Goal: Communication & Community: Participate in discussion

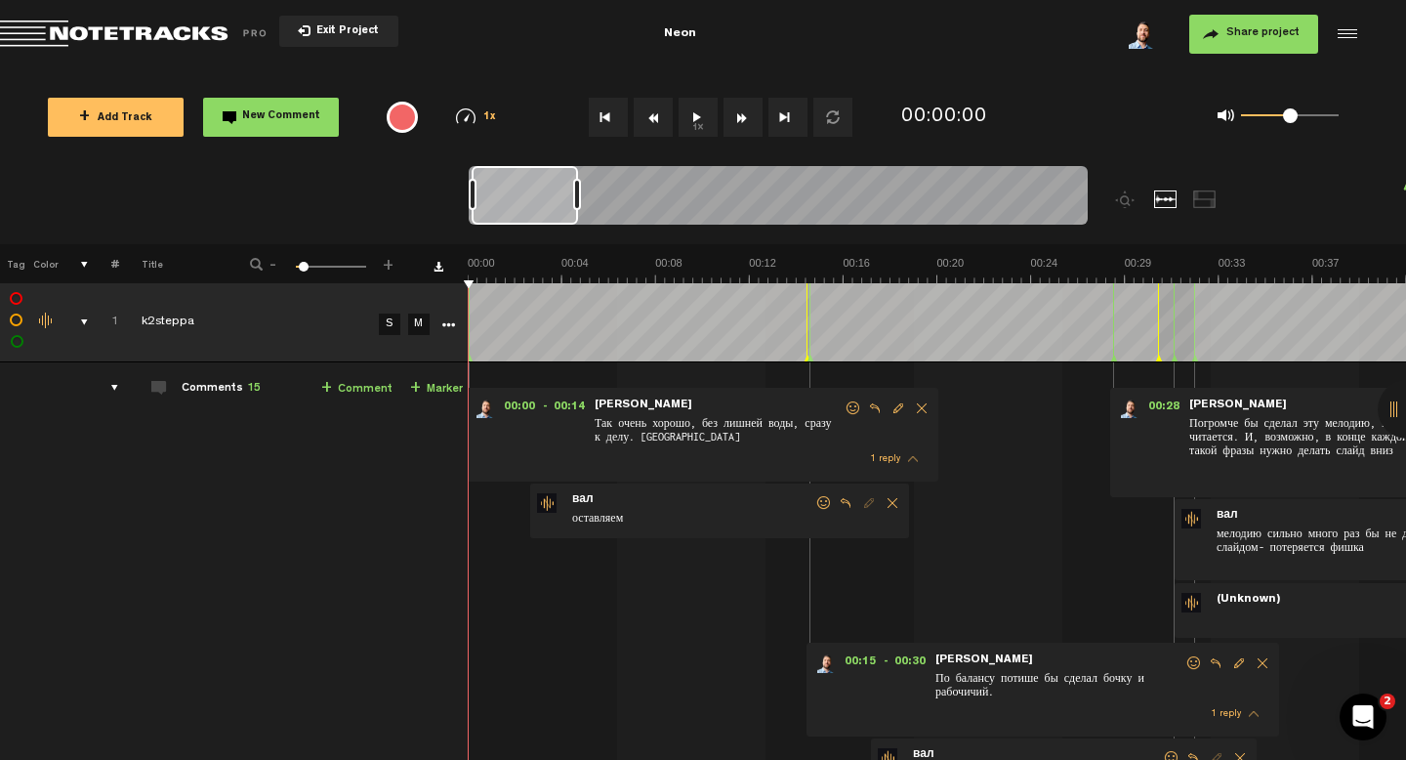
click at [645, 499] on form "оставляем" at bounding box center [692, 511] width 244 height 37
click at [583, 499] on span "вал" at bounding box center [582, 500] width 25 height 14
click at [686, 517] on span "оставляем" at bounding box center [692, 519] width 244 height 21
click at [118, 396] on div "comments" at bounding box center [107, 388] width 30 height 20
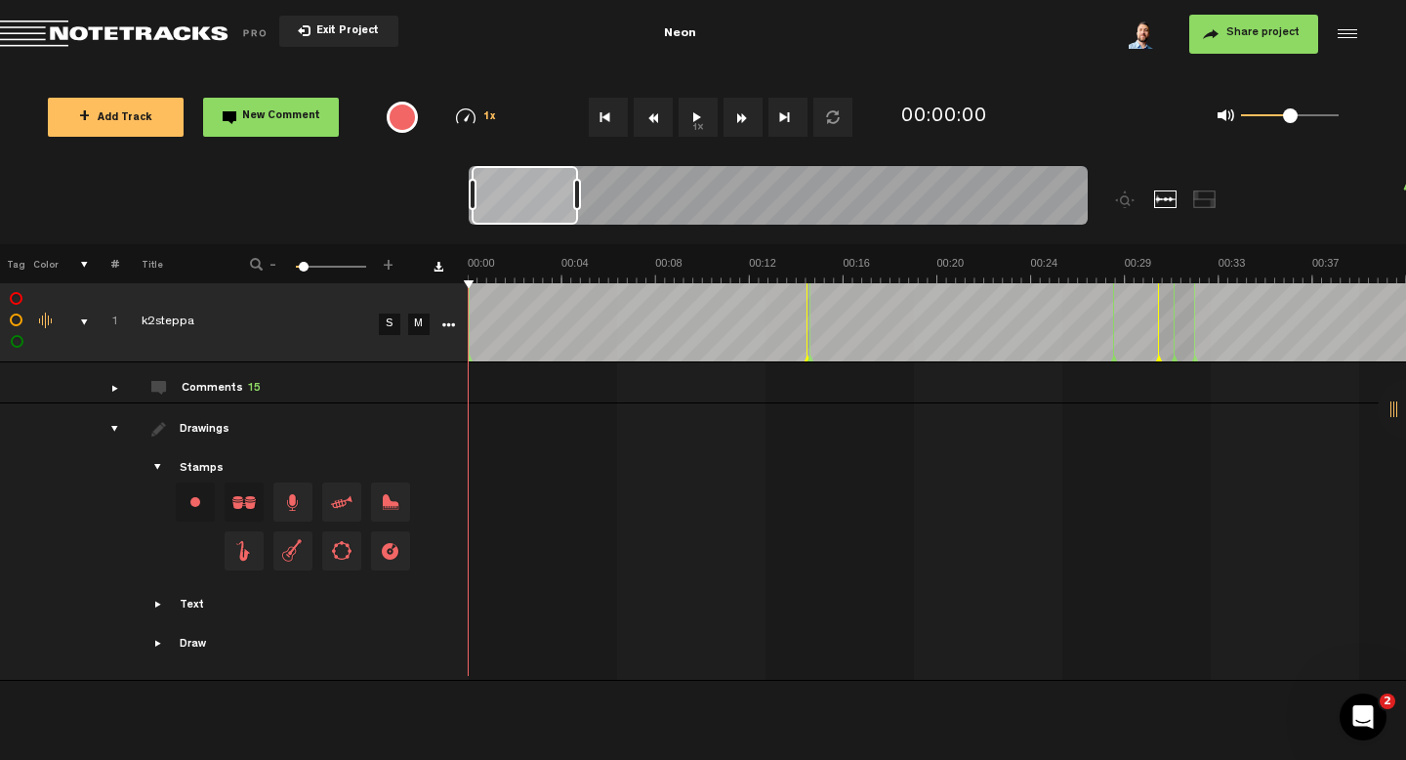
click at [115, 394] on div "comments" at bounding box center [107, 388] width 30 height 20
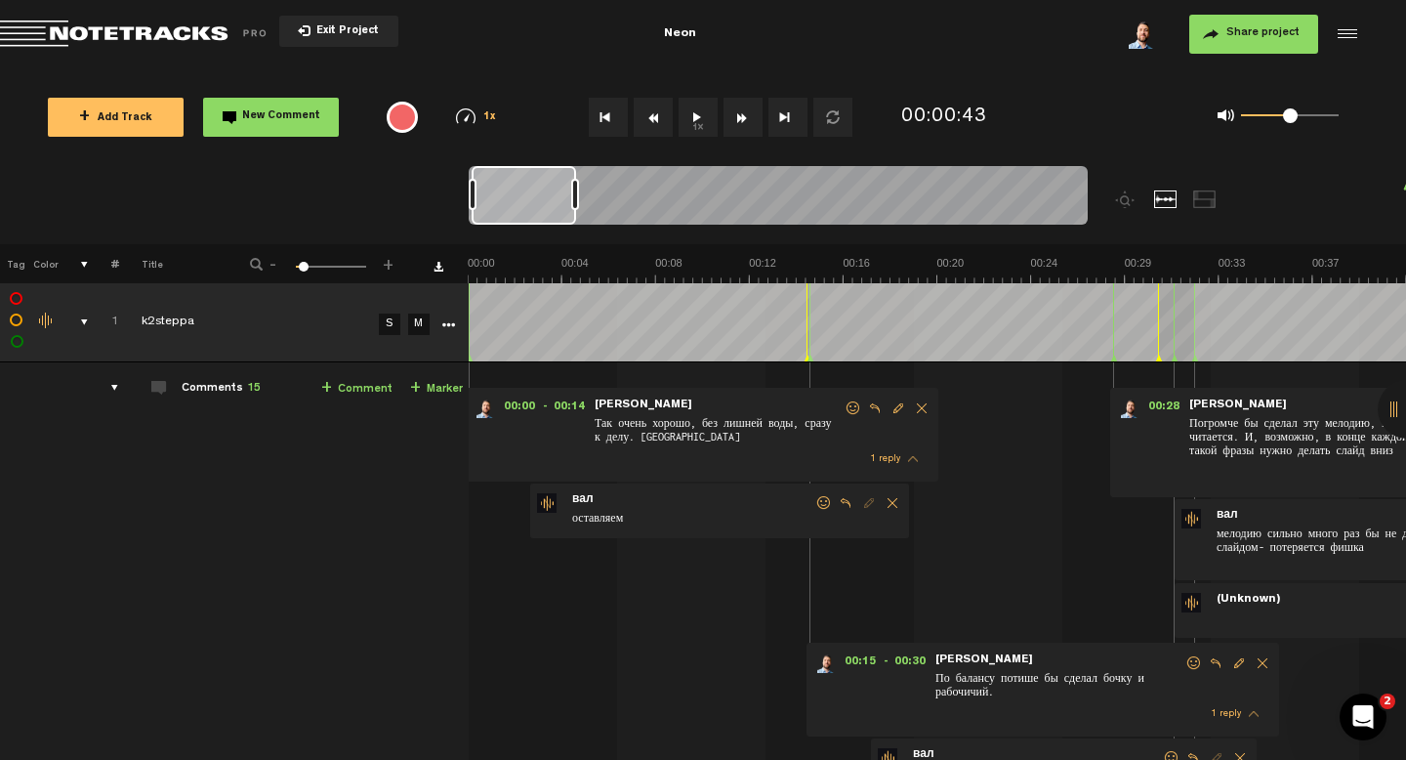
click at [824, 504] on span at bounding box center [824, 503] width 20 height 14
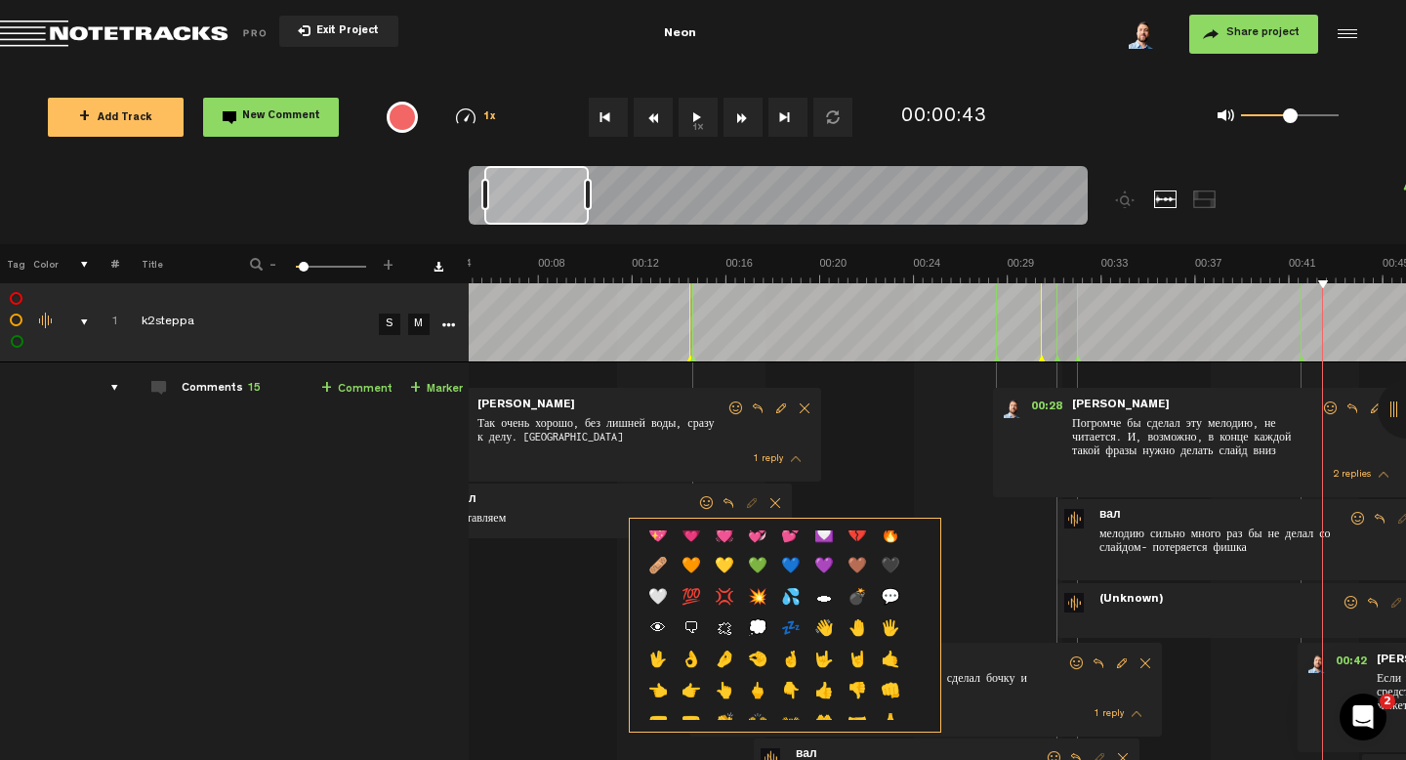
scroll to position [0, 234]
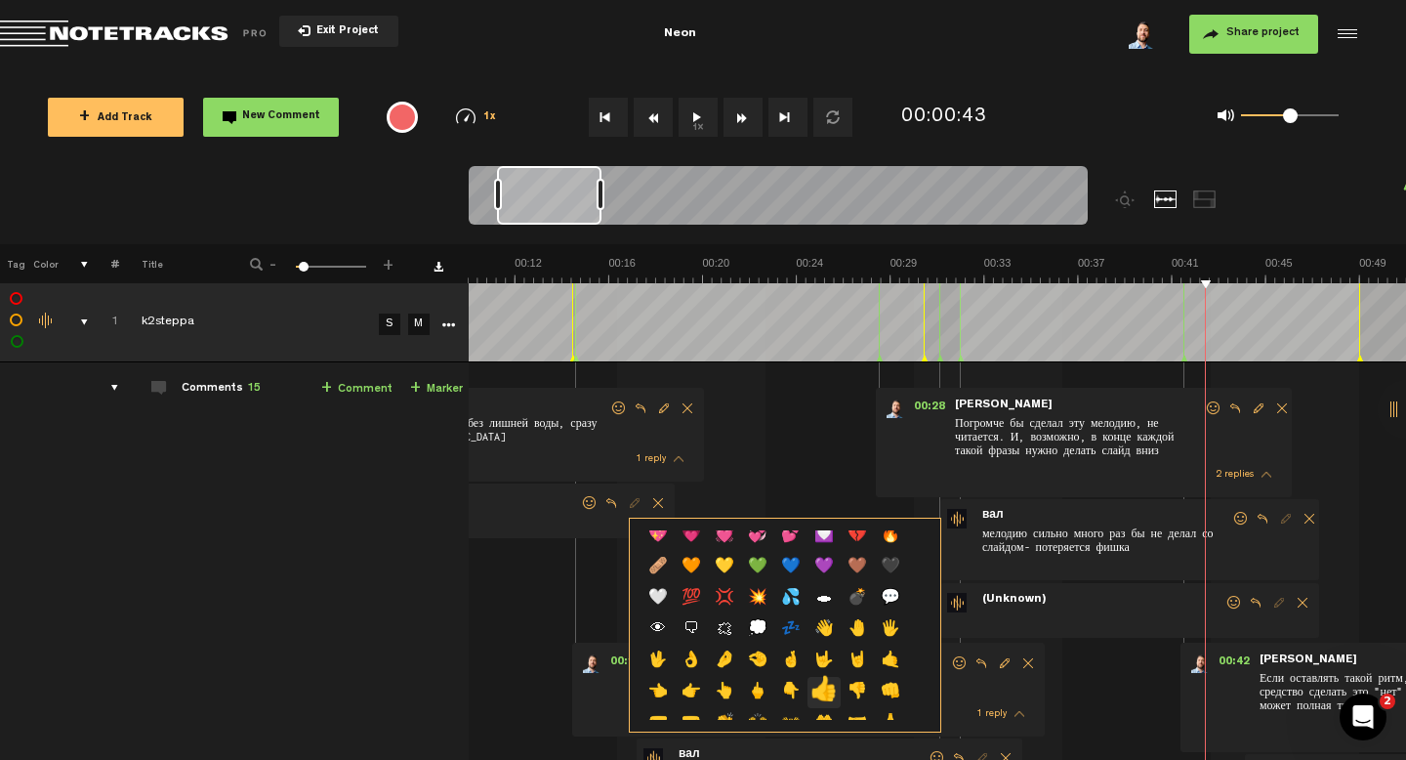
click at [830, 693] on p "👍" at bounding box center [824, 692] width 33 height 31
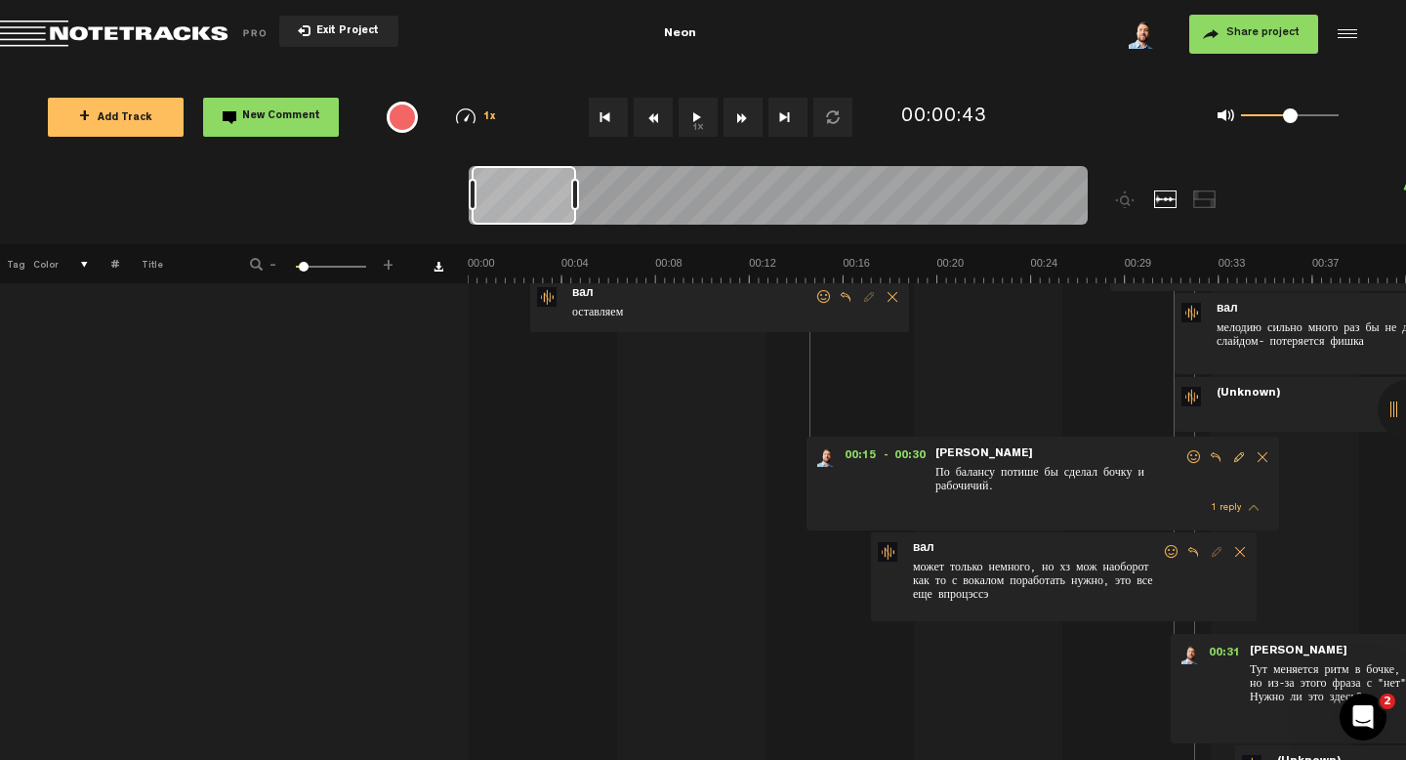
scroll to position [207, 0]
click at [1096, 570] on span "может только немного, но хз мож наоборот как то с вокалом поработать нужно, это…" at bounding box center [1036, 585] width 251 height 56
click at [891, 548] on img at bounding box center [888, 551] width 20 height 20
click at [1218, 553] on span "Edit comment" at bounding box center [1216, 551] width 23 height 14
click at [983, 568] on span "может только немного, но хз мож наоборот как то с вокалом поработать нужно, это…" at bounding box center [1036, 585] width 251 height 56
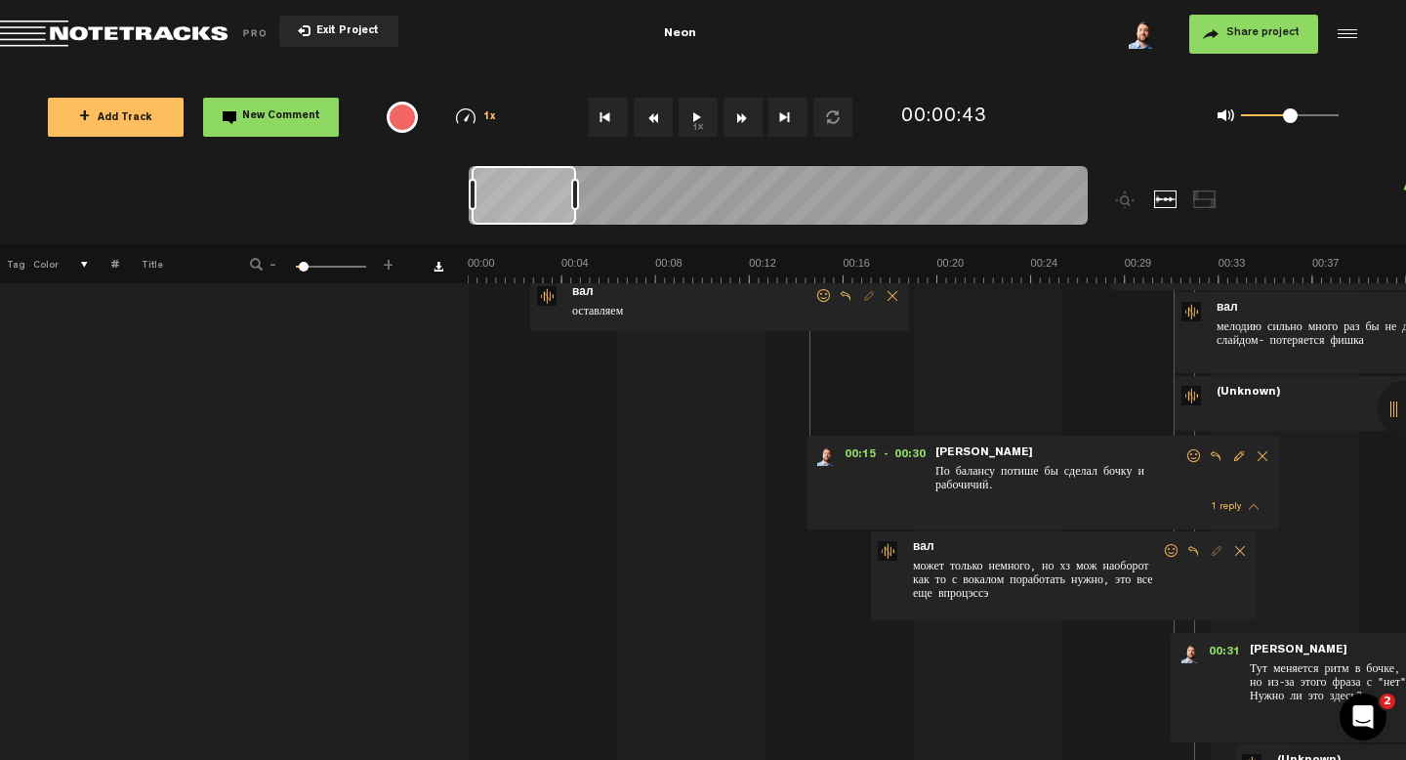
click at [889, 474] on div "00:15 - 00:30 • [PERSON_NAME]: "По балансу потише бы сделал бочку и рабочичий."…" at bounding box center [1043, 483] width 473 height 94
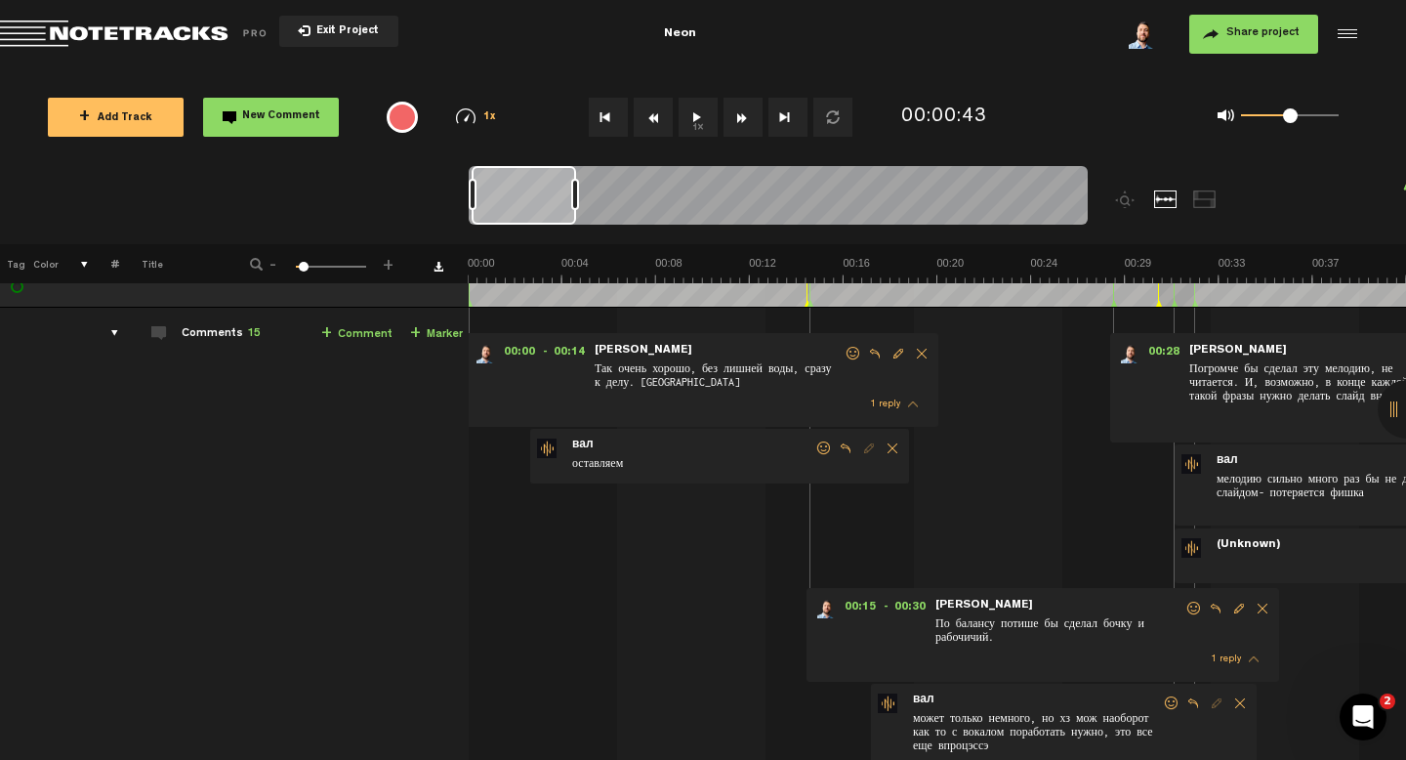
scroll to position [0, 0]
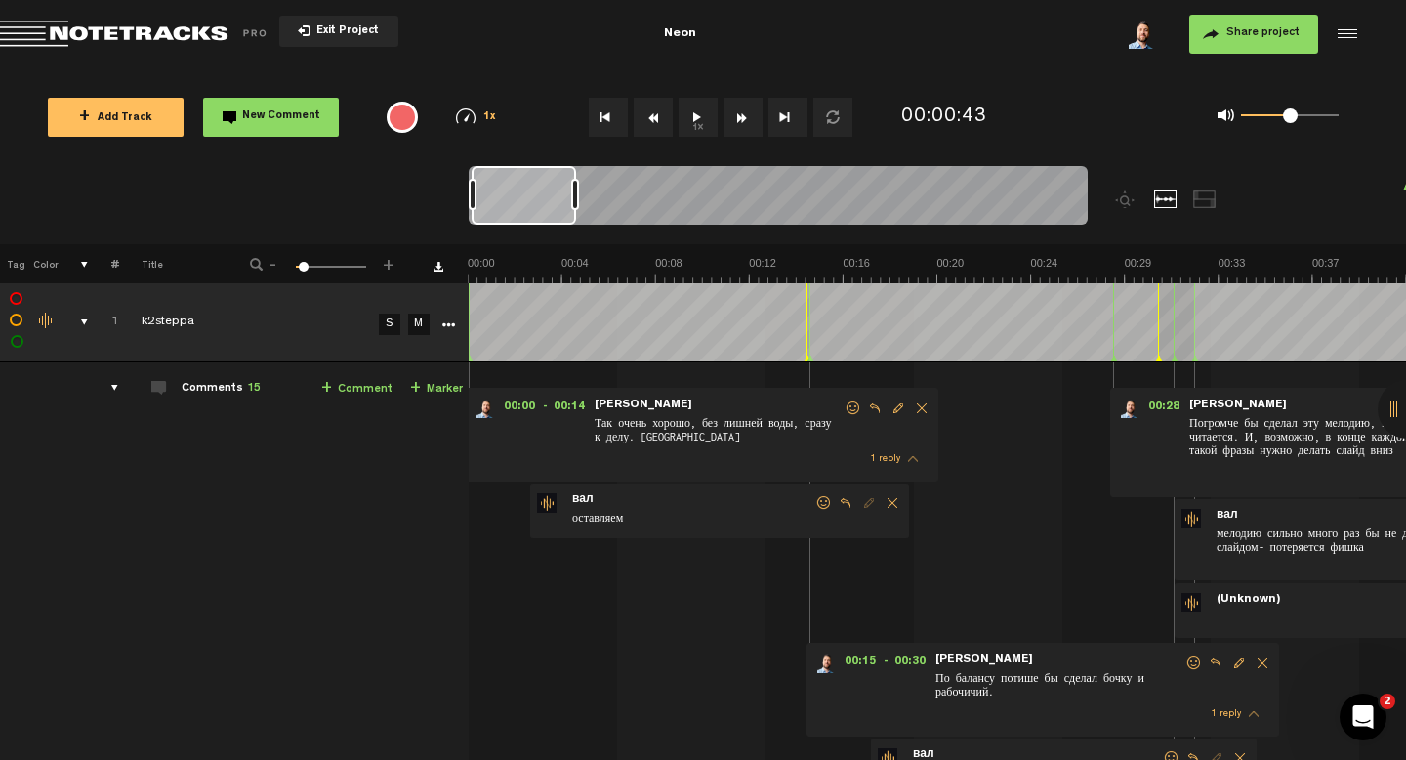
click at [114, 379] on div "comments" at bounding box center [107, 388] width 30 height 20
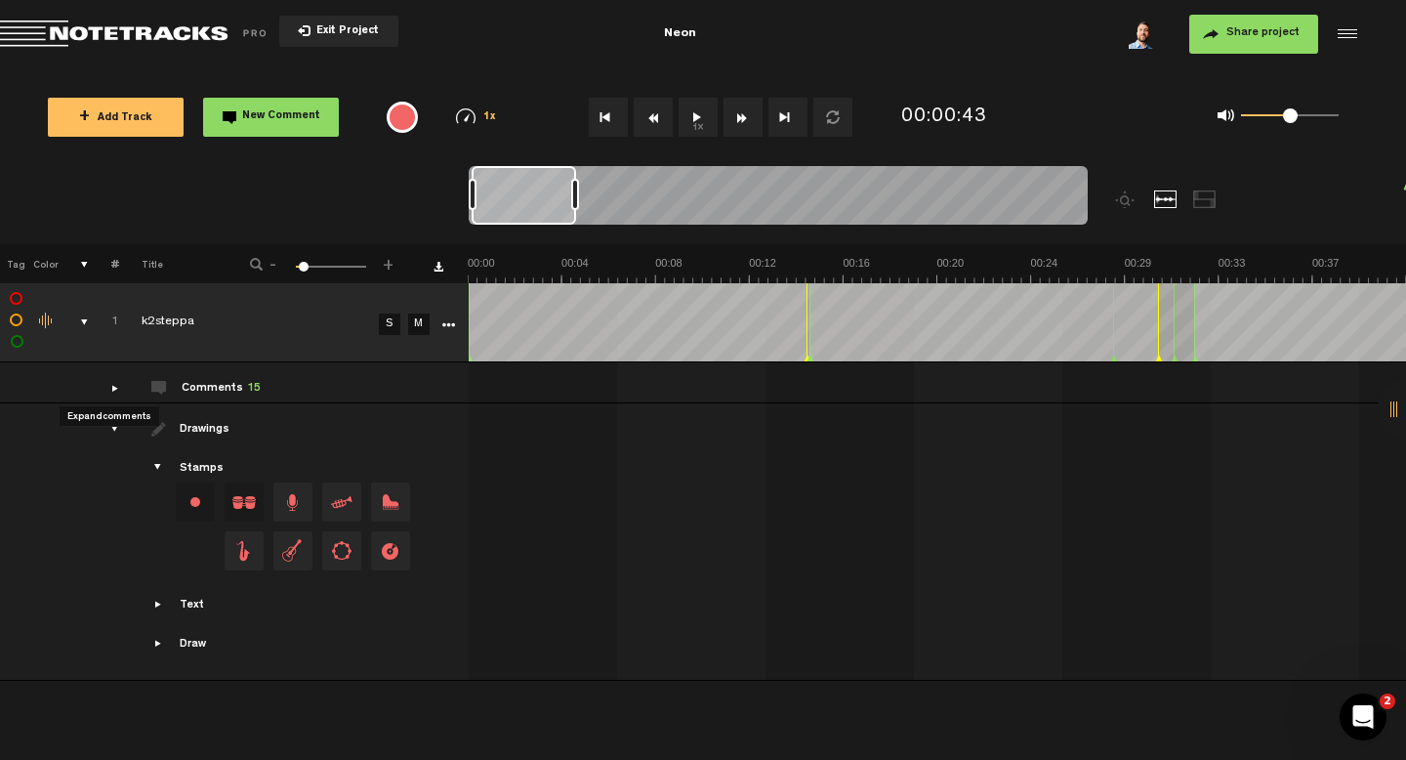
click at [114, 380] on div "comments" at bounding box center [107, 388] width 30 height 20
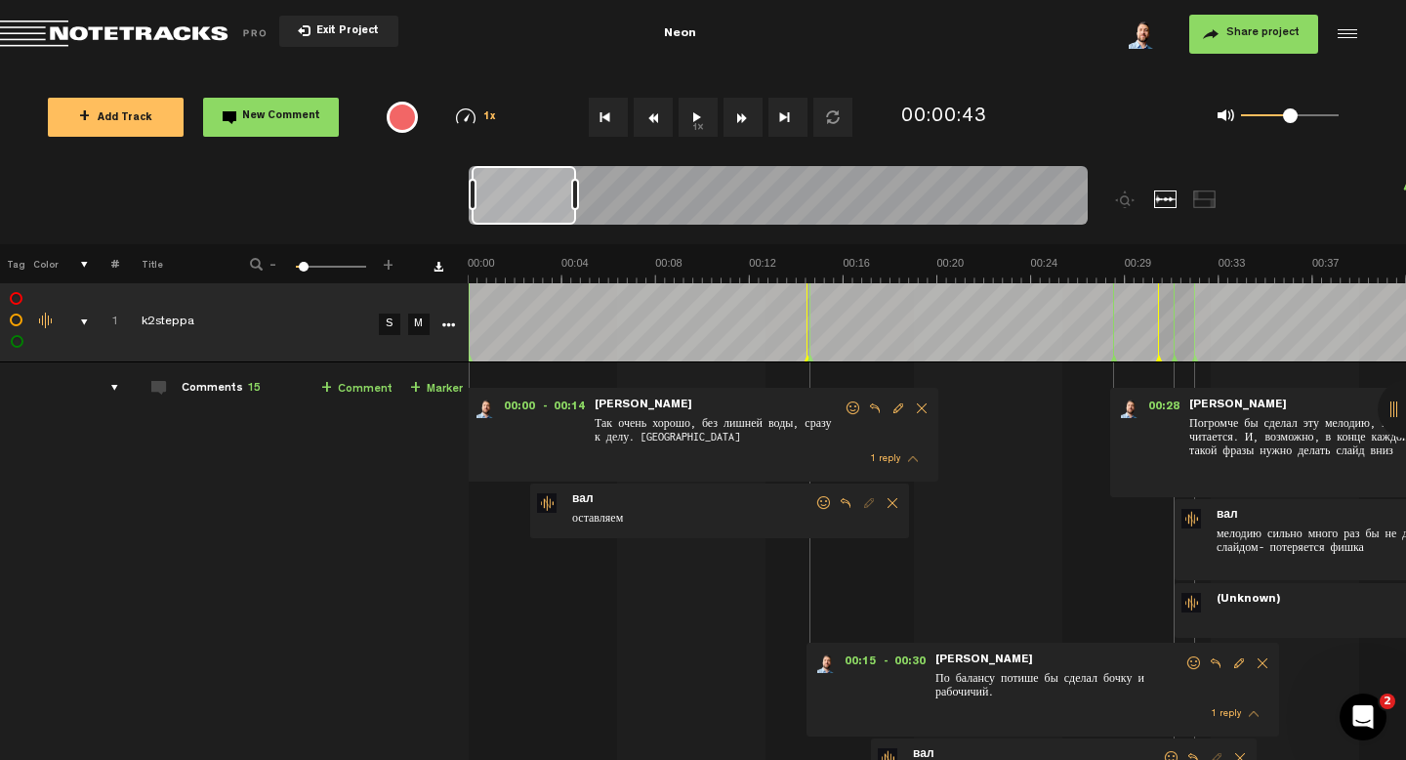
click at [723, 510] on span "оставляем" at bounding box center [692, 519] width 244 height 21
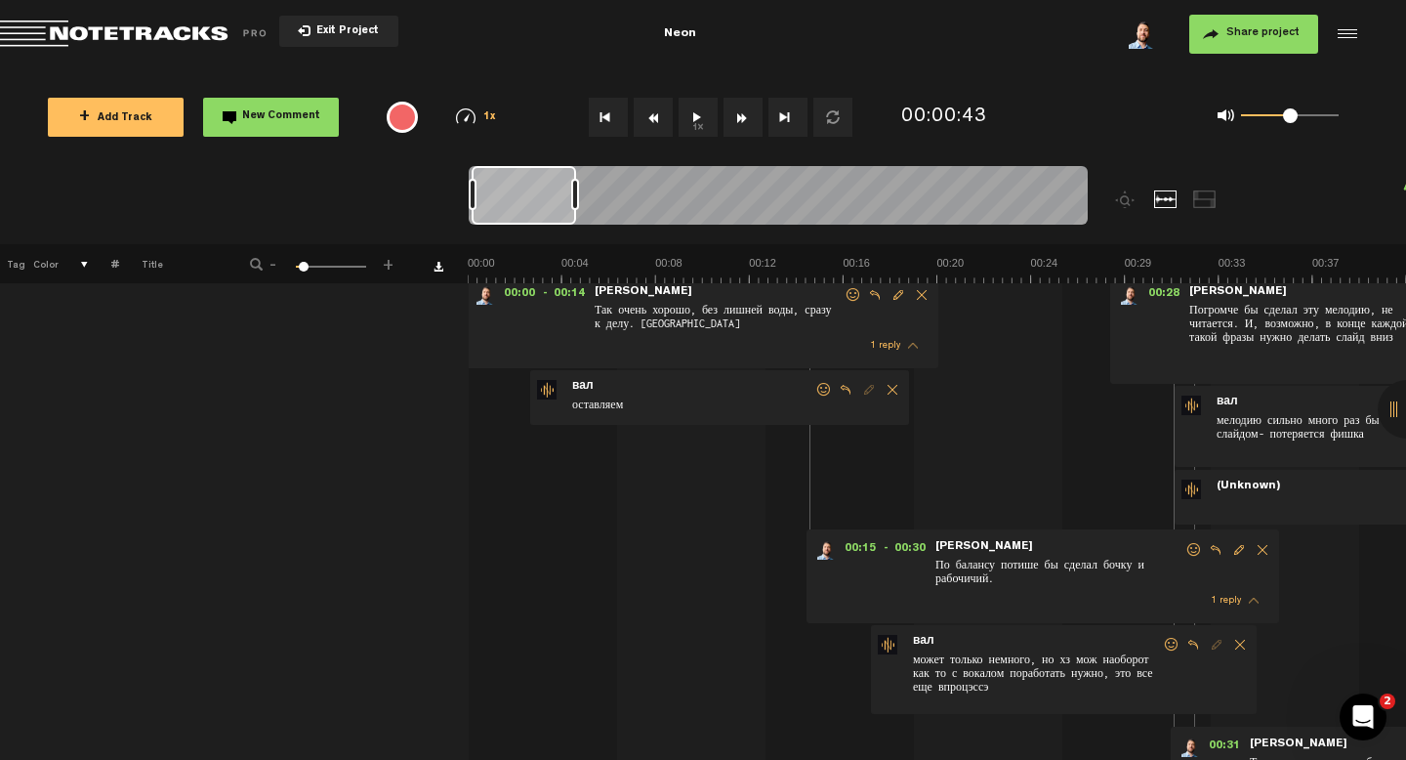
scroll to position [121, 0]
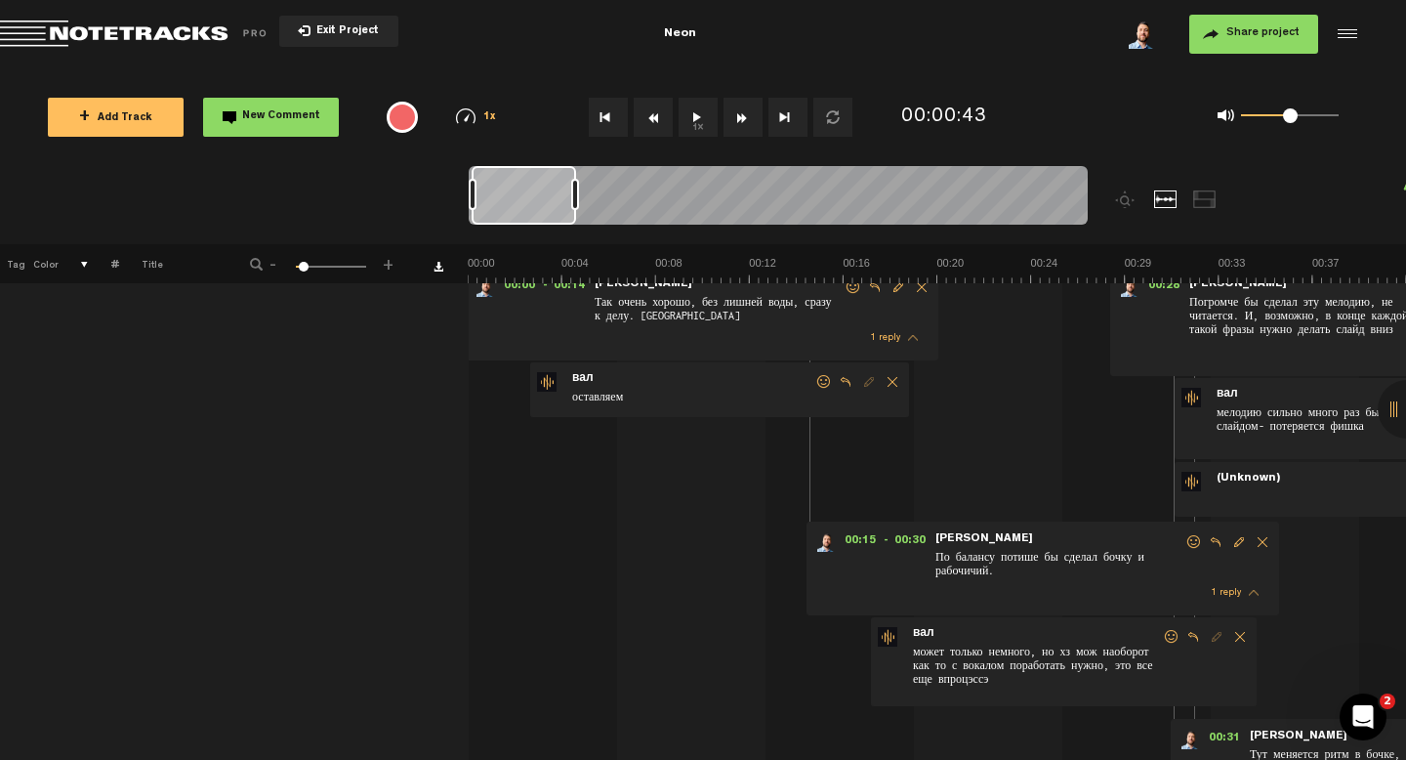
click at [1194, 636] on span "Reply to comment" at bounding box center [1193, 637] width 23 height 14
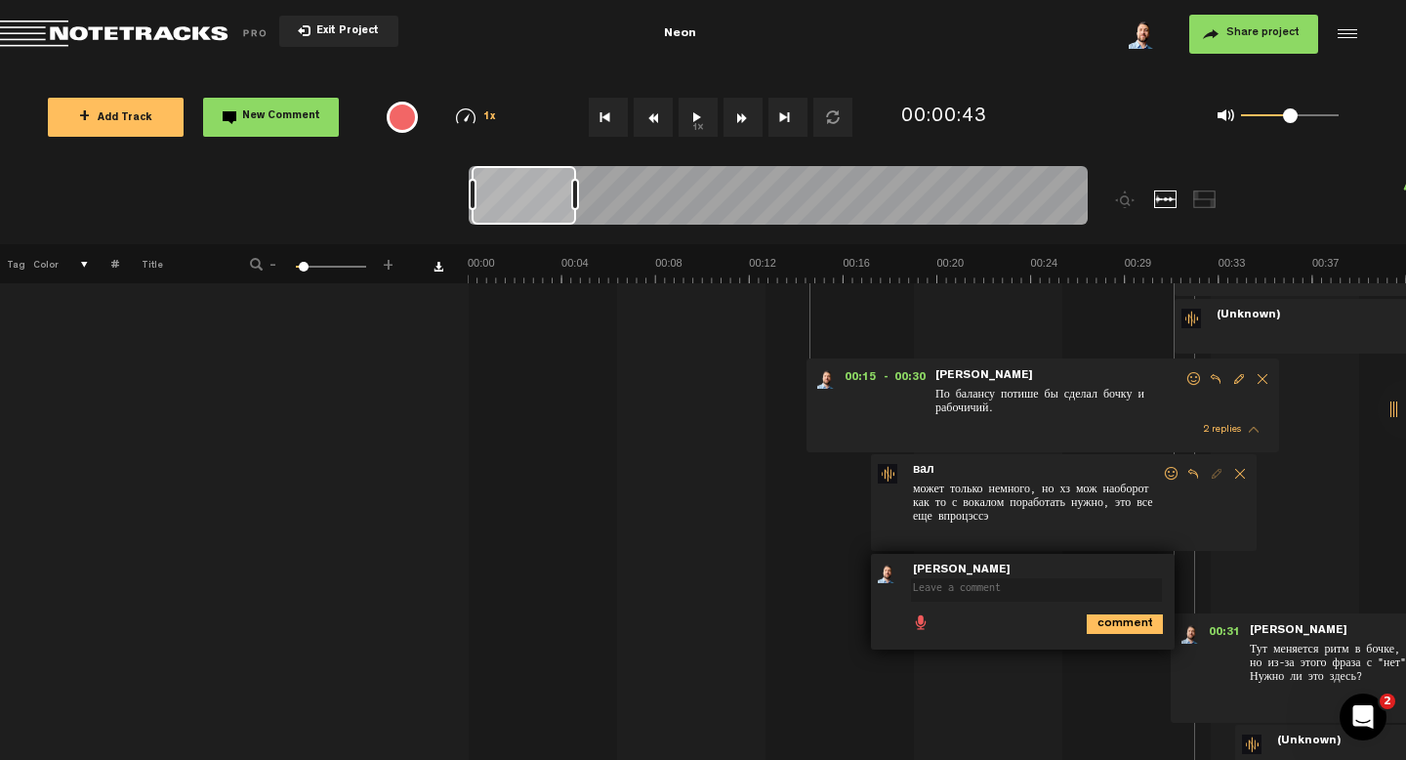
scroll to position [287, 0]
type textarea "N"
type textarea "Т"
type textarea "Может. Это пока ощущение"
click at [1139, 611] on icon "comment" at bounding box center [1125, 621] width 76 height 20
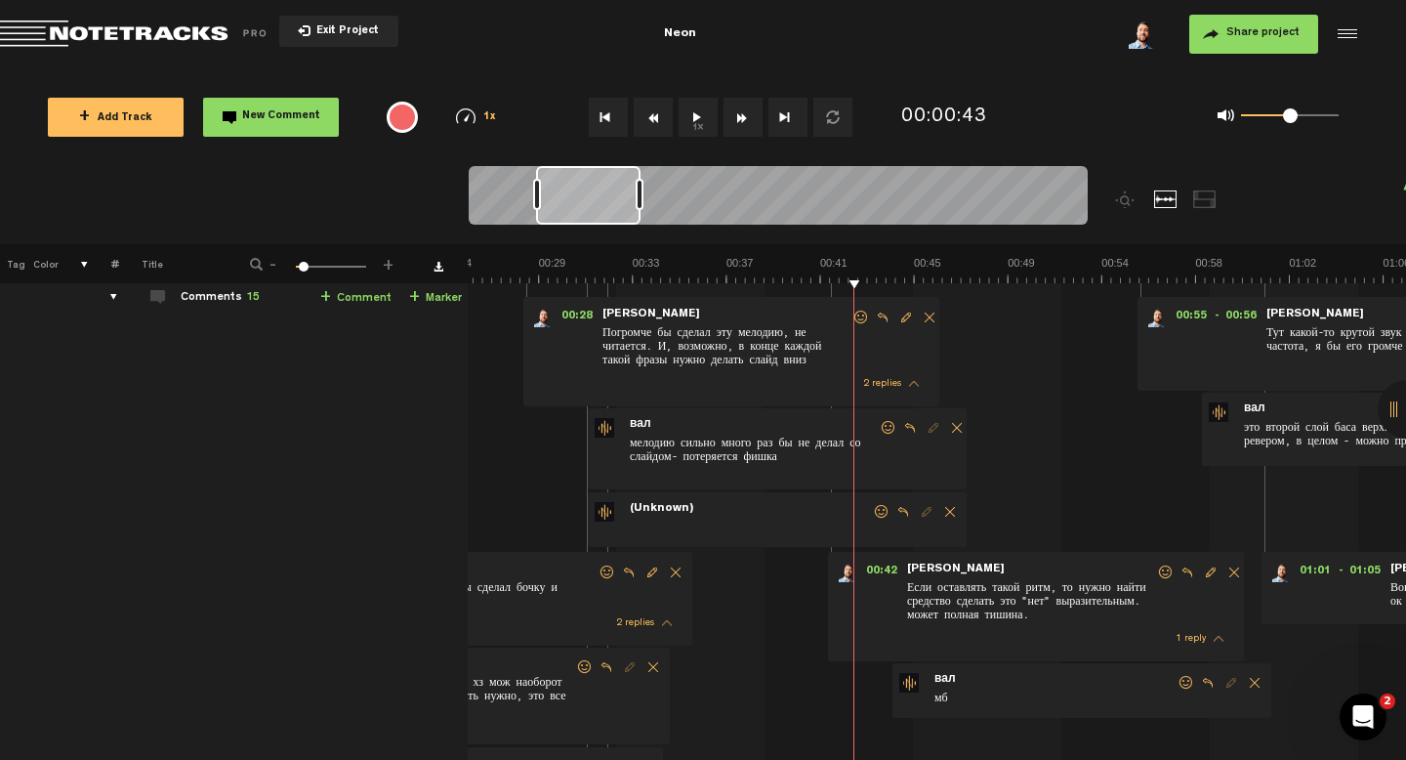
scroll to position [91, 2]
click at [775, 519] on span at bounding box center [750, 528] width 244 height 21
click at [910, 427] on span "Reply to comment" at bounding box center [909, 428] width 23 height 14
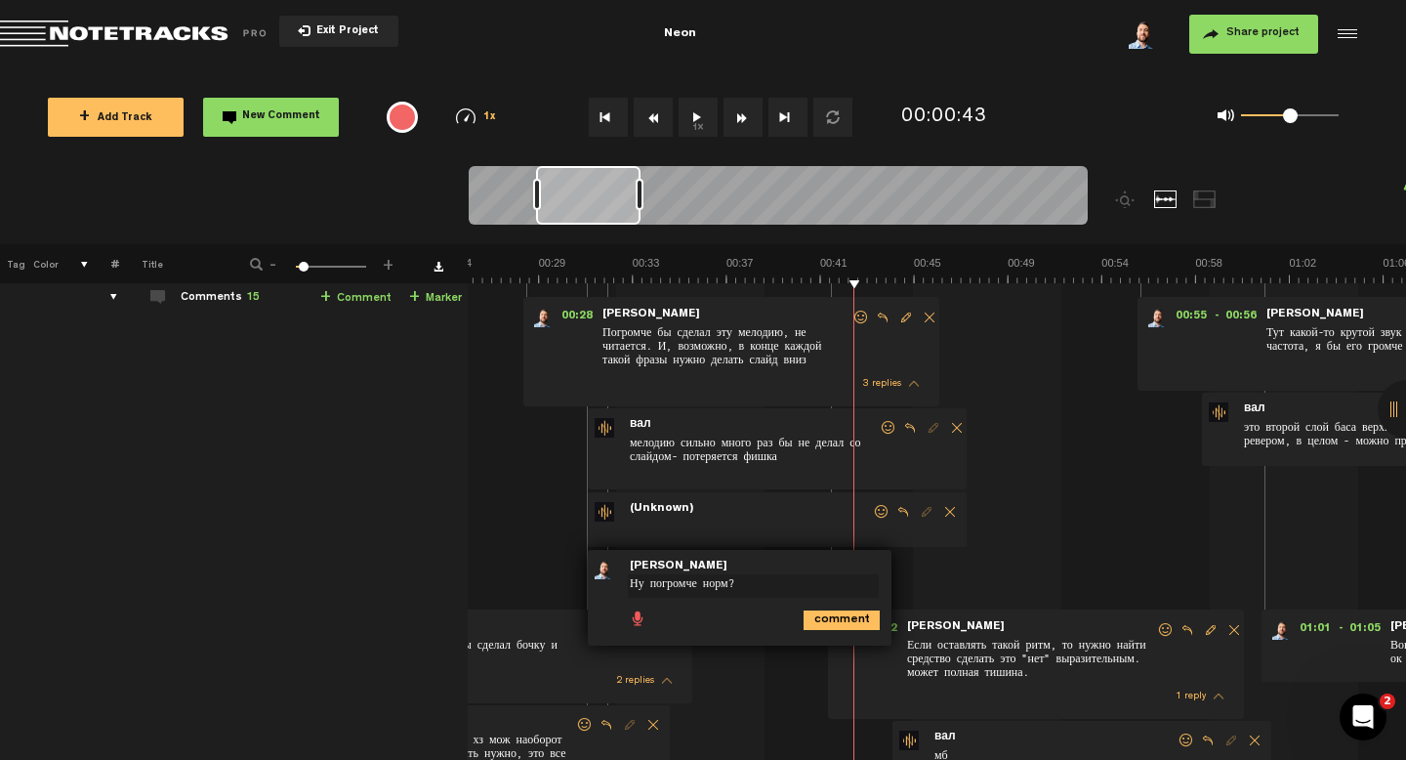
type textarea "Ну погромче норм?"
click at [824, 627] on icon "comment" at bounding box center [842, 620] width 76 height 20
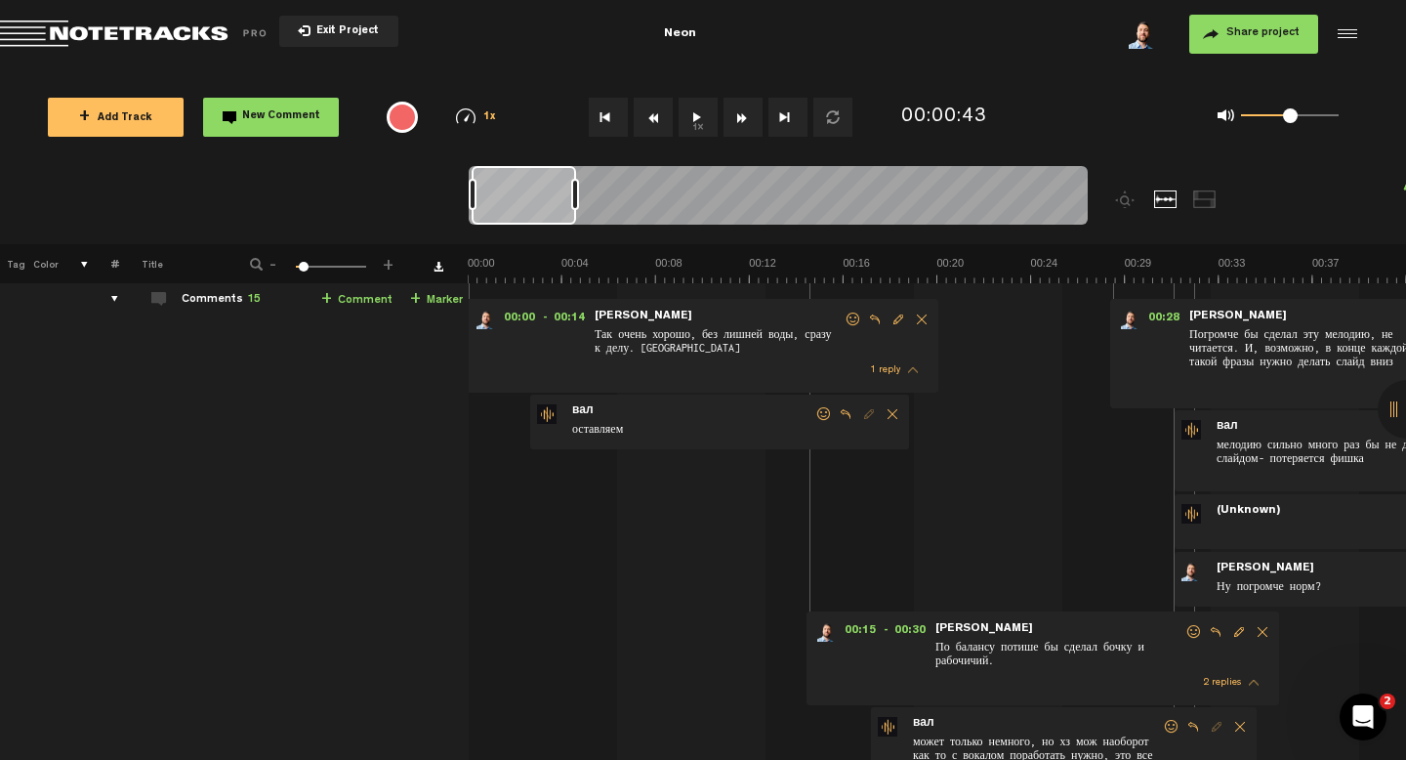
scroll to position [0, 0]
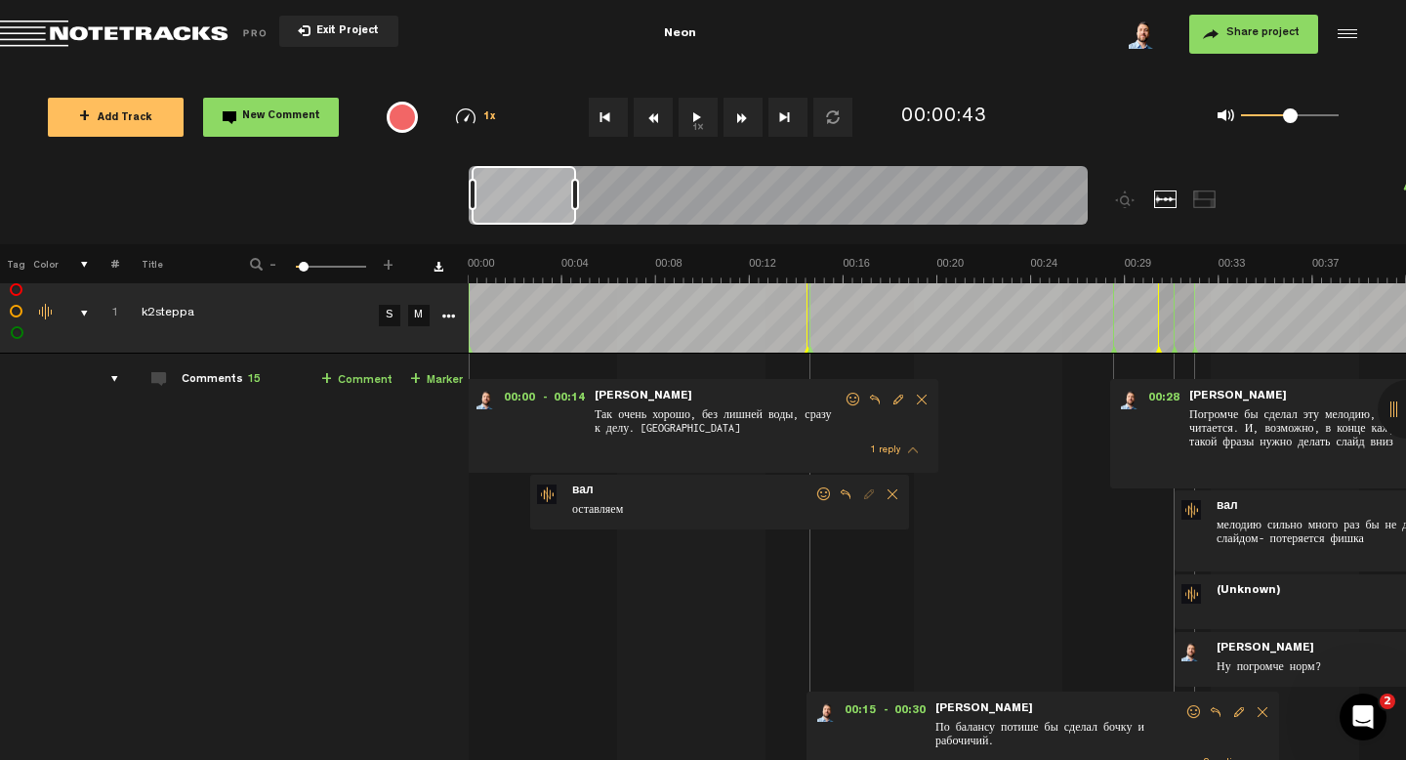
click at [703, 417] on span "Так очень хорошо, без лишней воды, сразу к делу. [GEOGRAPHIC_DATA]" at bounding box center [718, 420] width 251 height 31
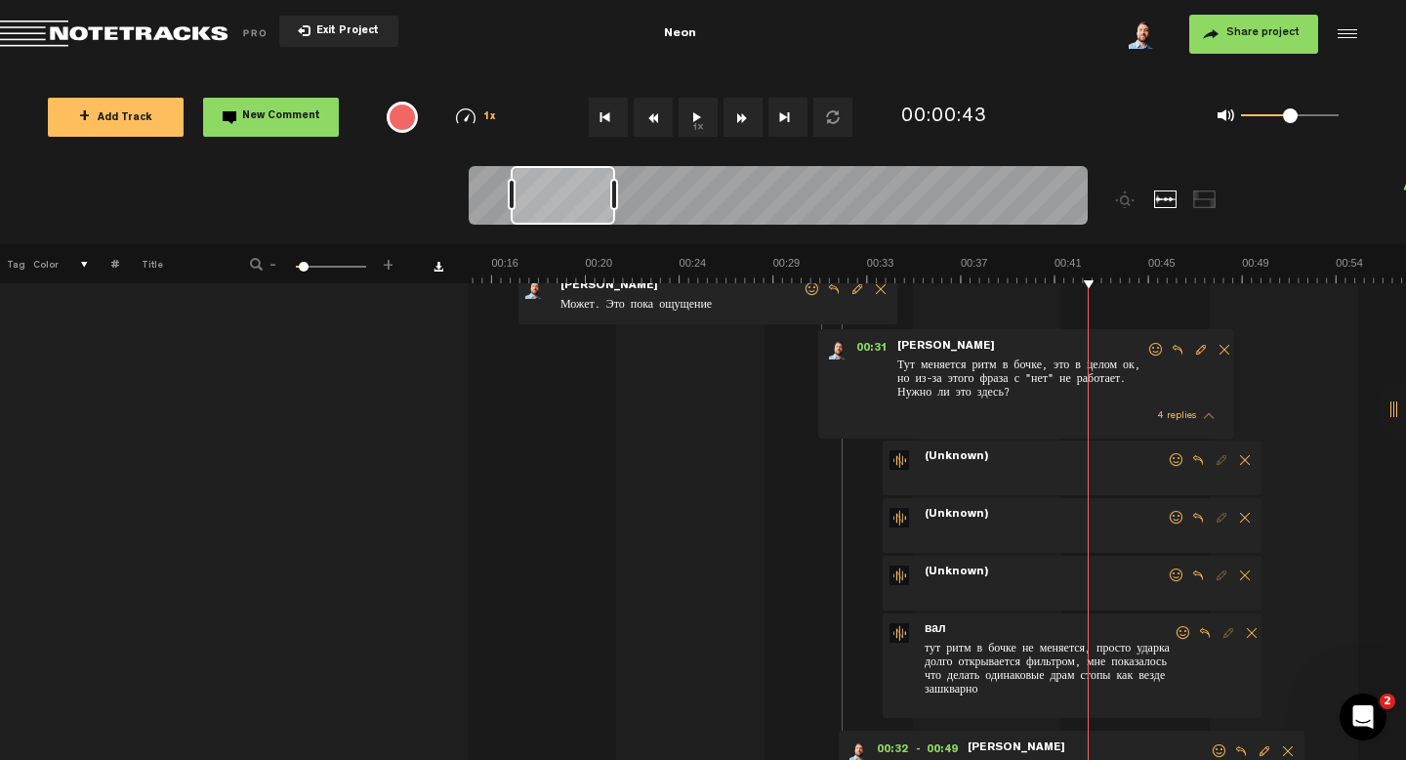
click at [1233, 458] on span "Delete comment" at bounding box center [1244, 460] width 23 height 14
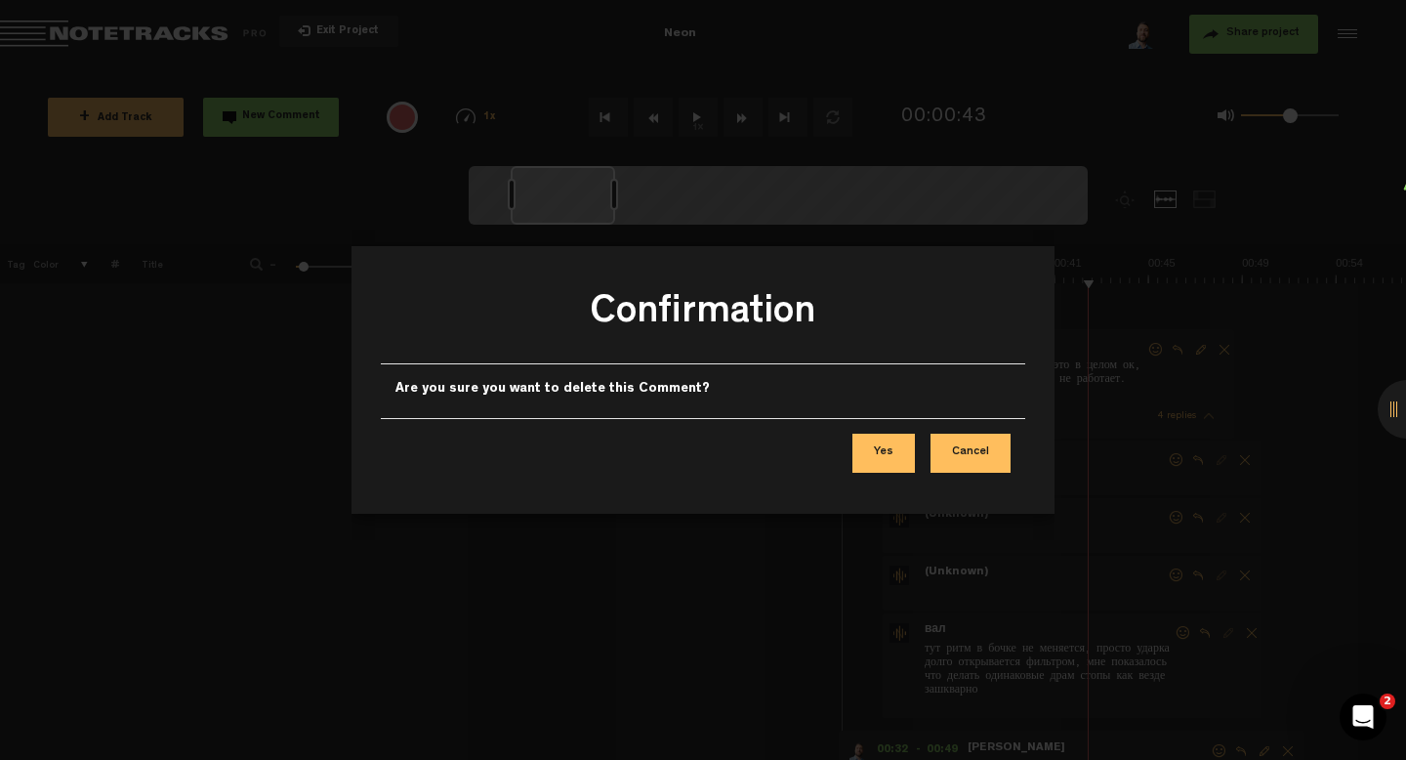
click at [878, 449] on button "Yes" at bounding box center [884, 453] width 62 height 39
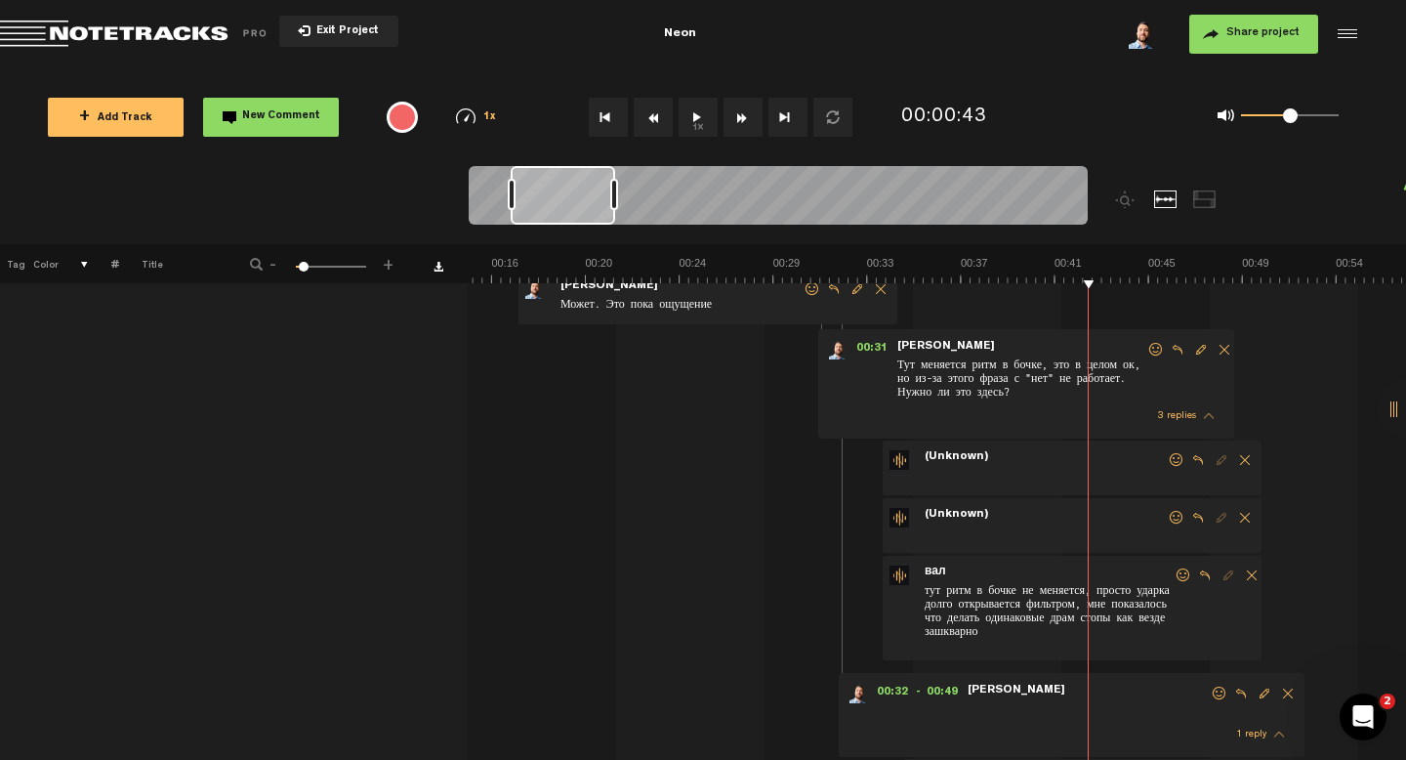
click at [1233, 459] on span "Delete comment" at bounding box center [1244, 460] width 23 height 14
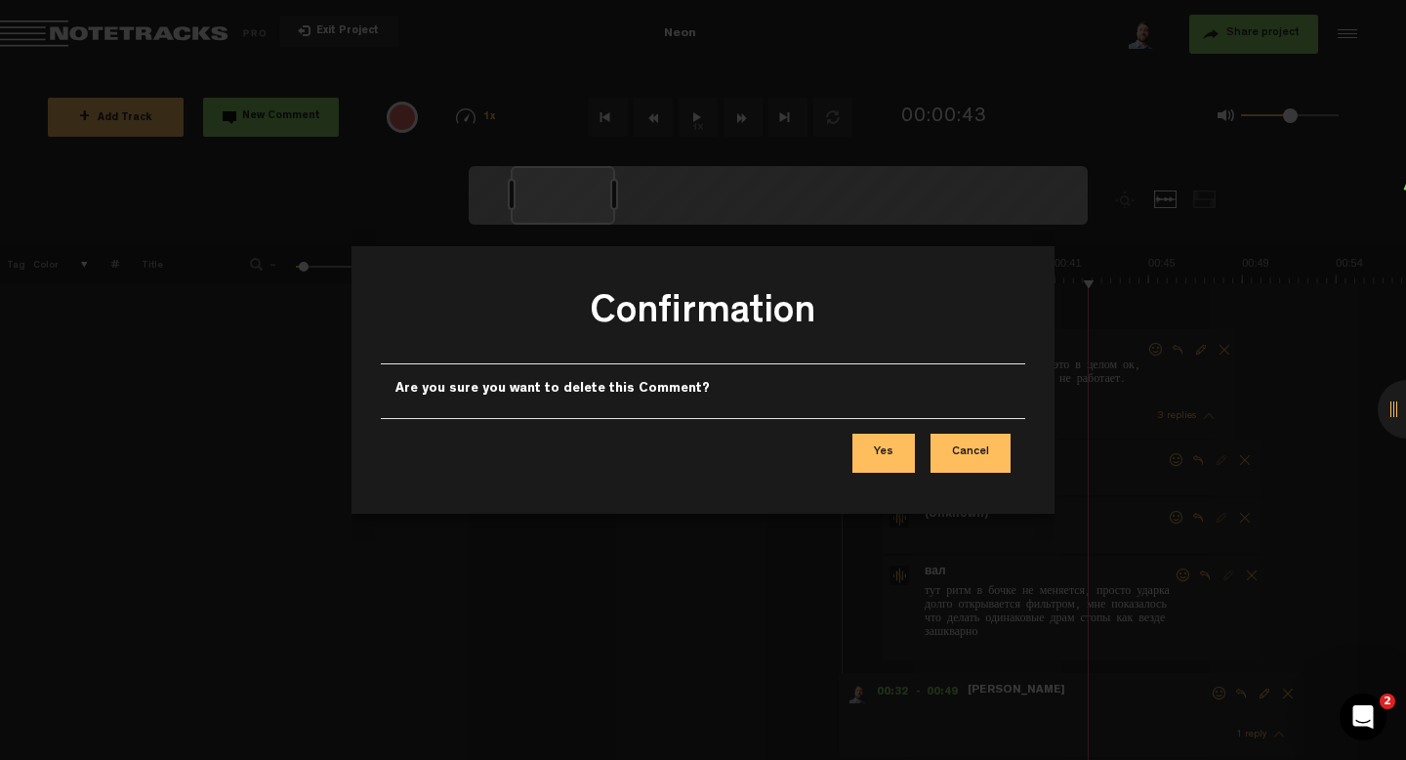
click at [874, 454] on button "Yes" at bounding box center [884, 453] width 62 height 39
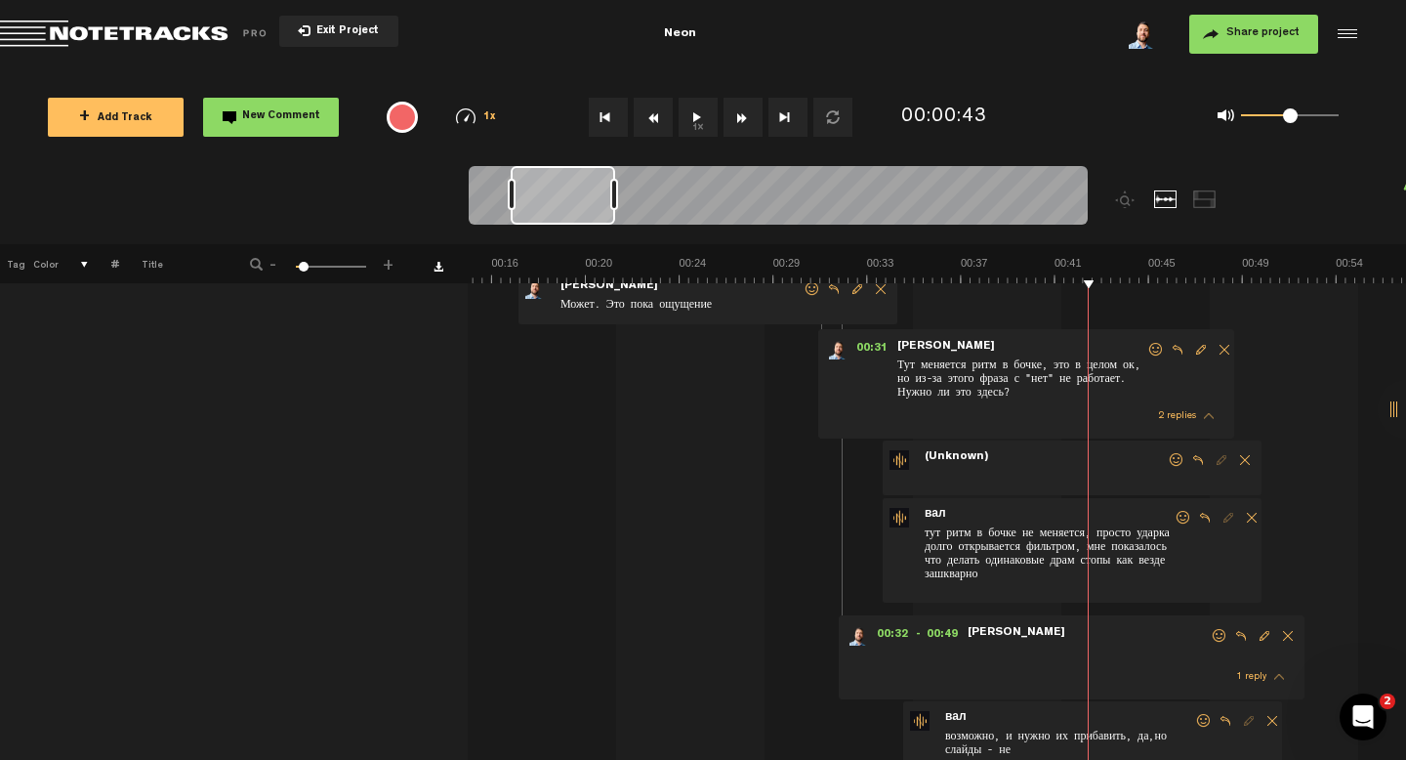
click at [1233, 460] on span "Delete comment" at bounding box center [1244, 460] width 23 height 14
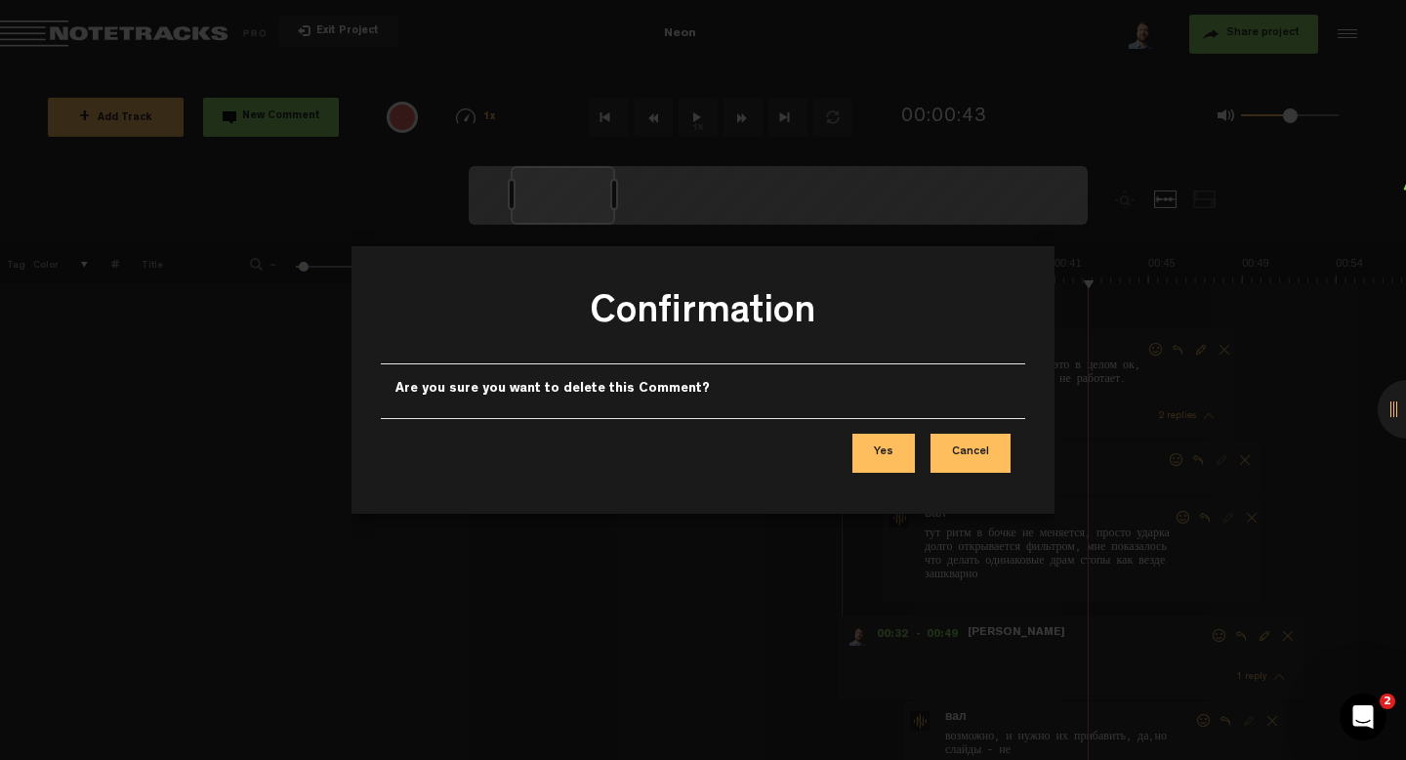
click at [878, 456] on button "Yes" at bounding box center [884, 453] width 62 height 39
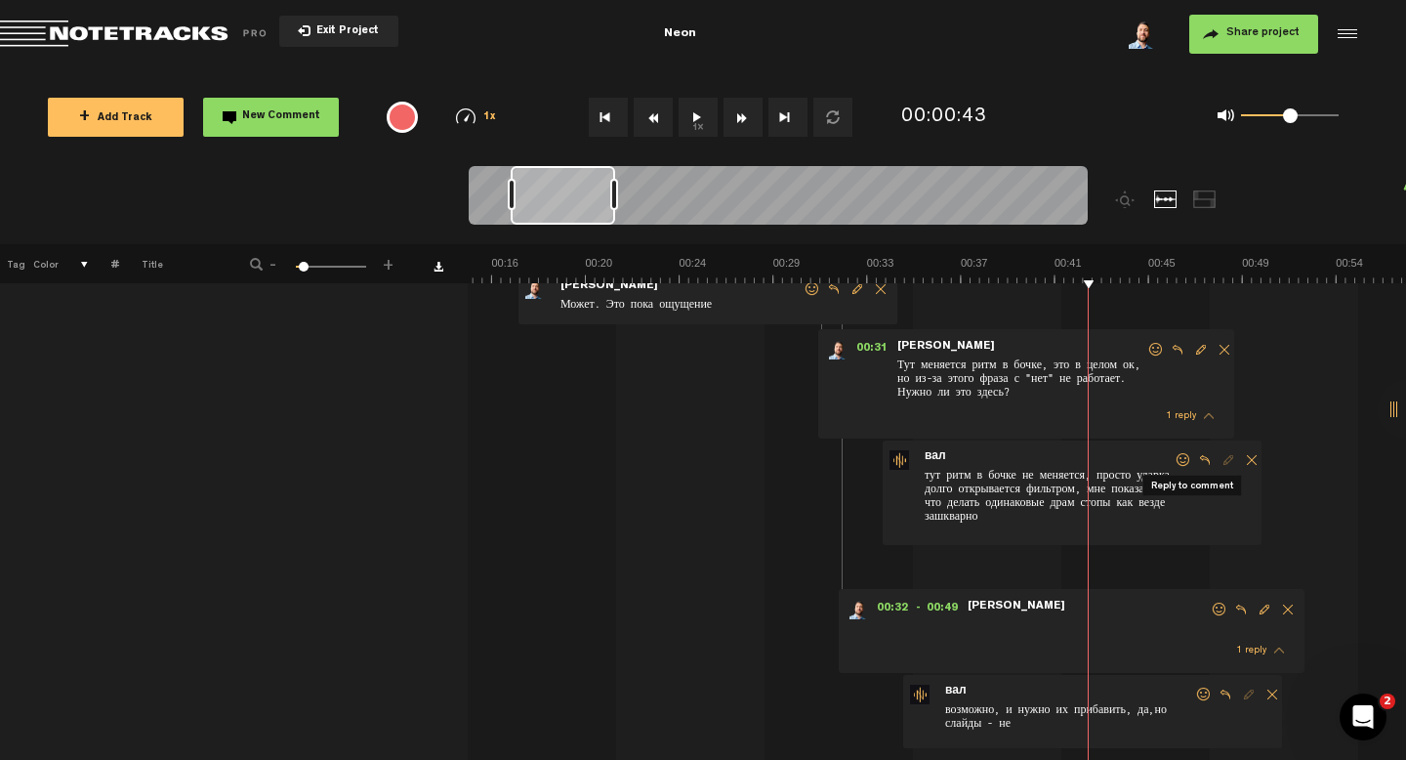
click at [1193, 458] on span "Reply to comment" at bounding box center [1204, 460] width 23 height 14
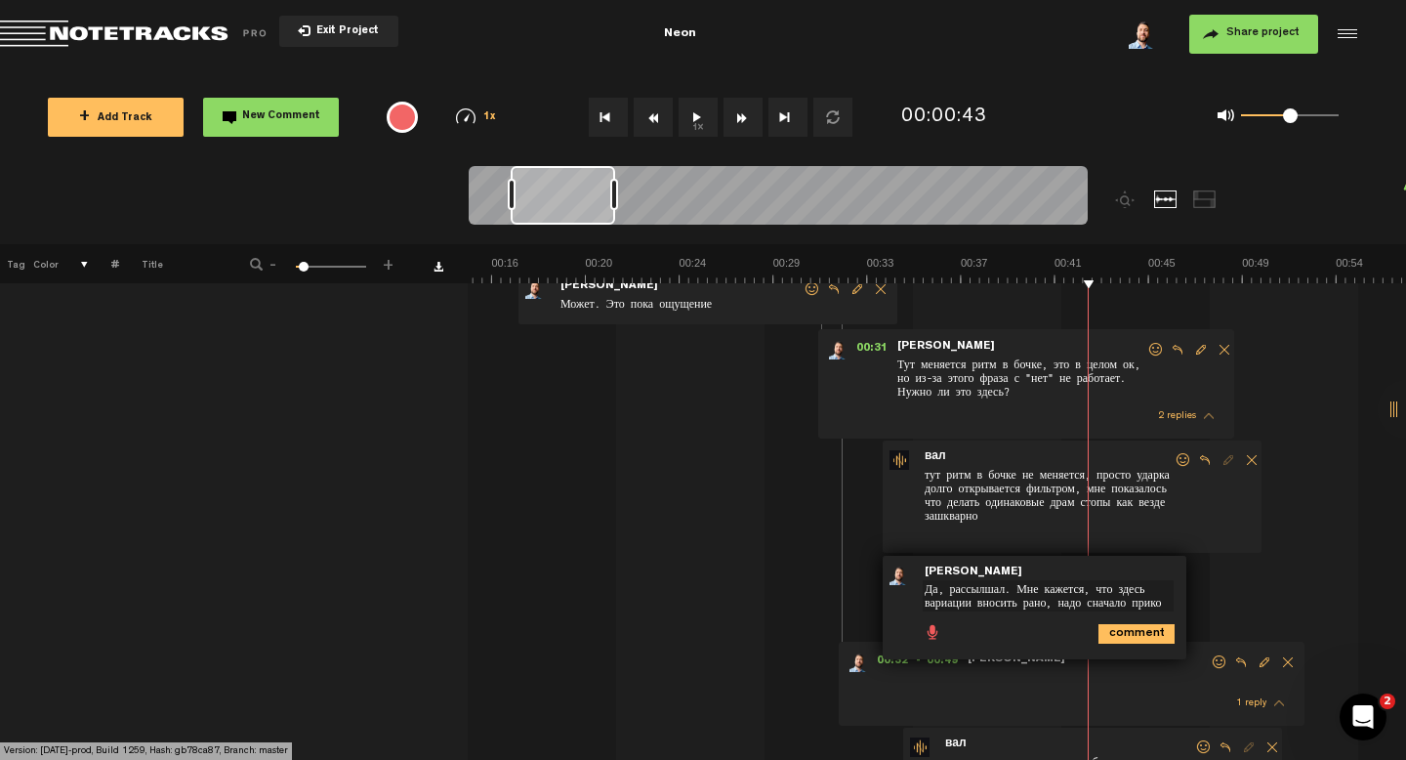
scroll to position [12, 0]
click at [1041, 589] on textarea "Да, рассылшал. Мне кажется, что здесь вариации вносить рано, надо сначало прико…" at bounding box center [1048, 603] width 251 height 47
click at [1021, 621] on textarea "Да, рассылшал. Мне показалось, что здесь вариации вносить рано, надо сначало пр…" at bounding box center [1048, 603] width 251 height 47
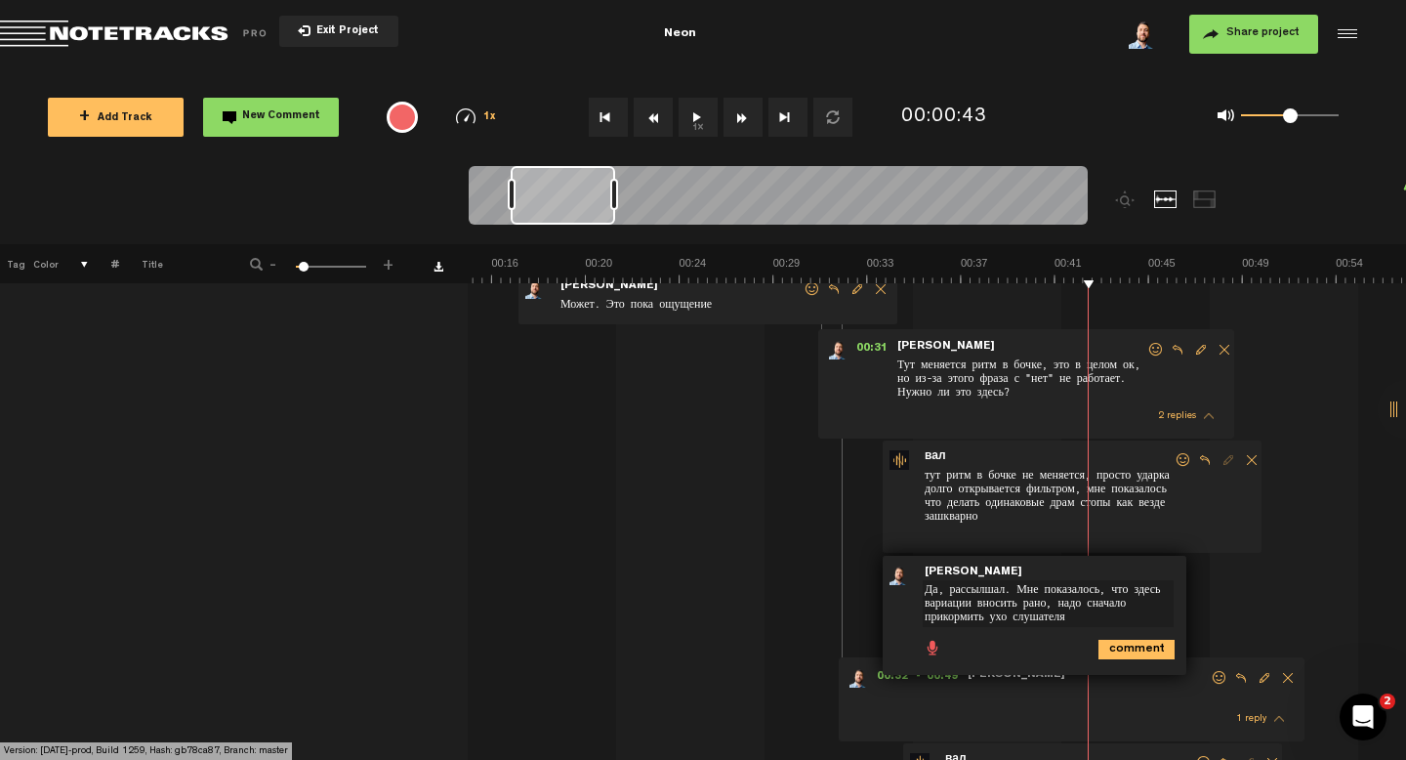
type textarea "Да, рассылшал. Мне показалось, что здесь вариации вносить рано, надо сначало пр…"
click at [1119, 644] on icon "comment" at bounding box center [1137, 650] width 76 height 20
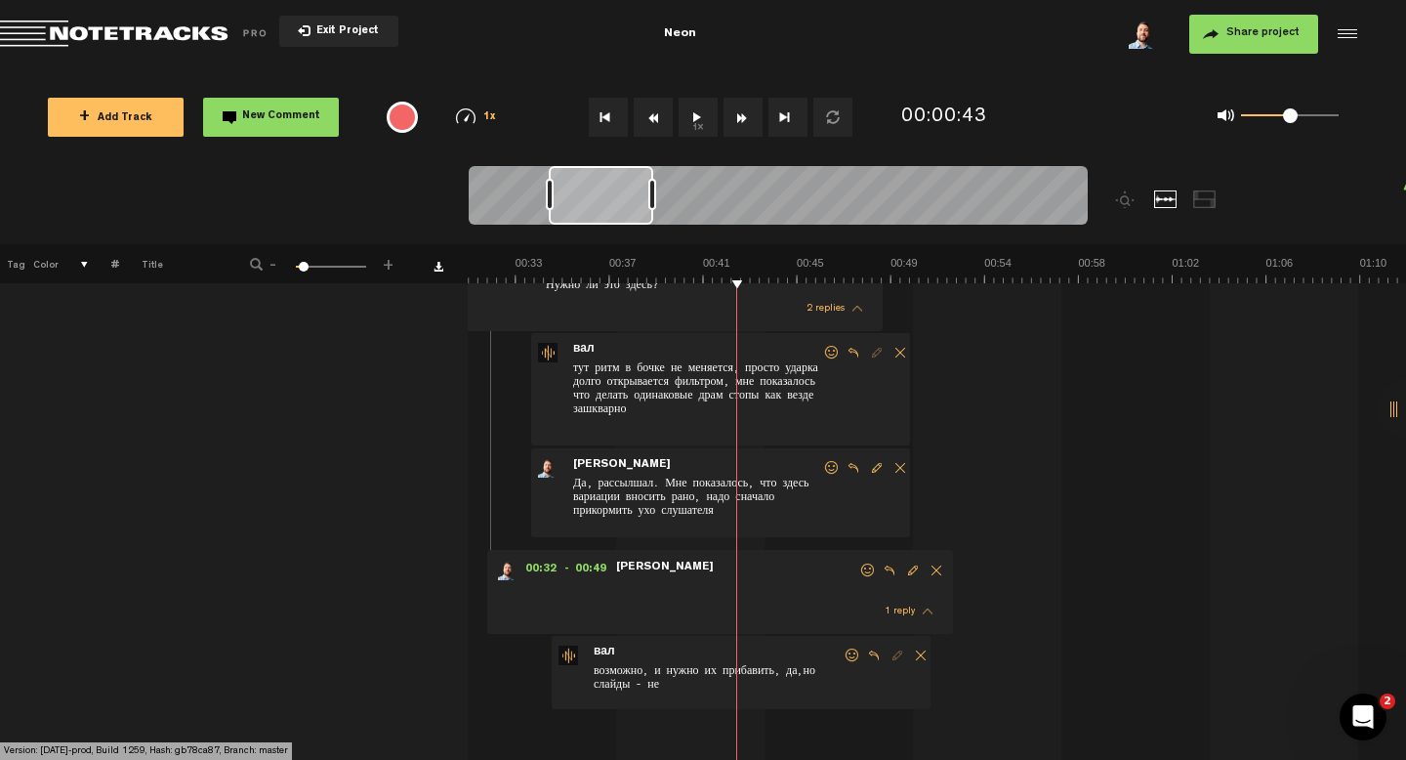
scroll to position [0, 469]
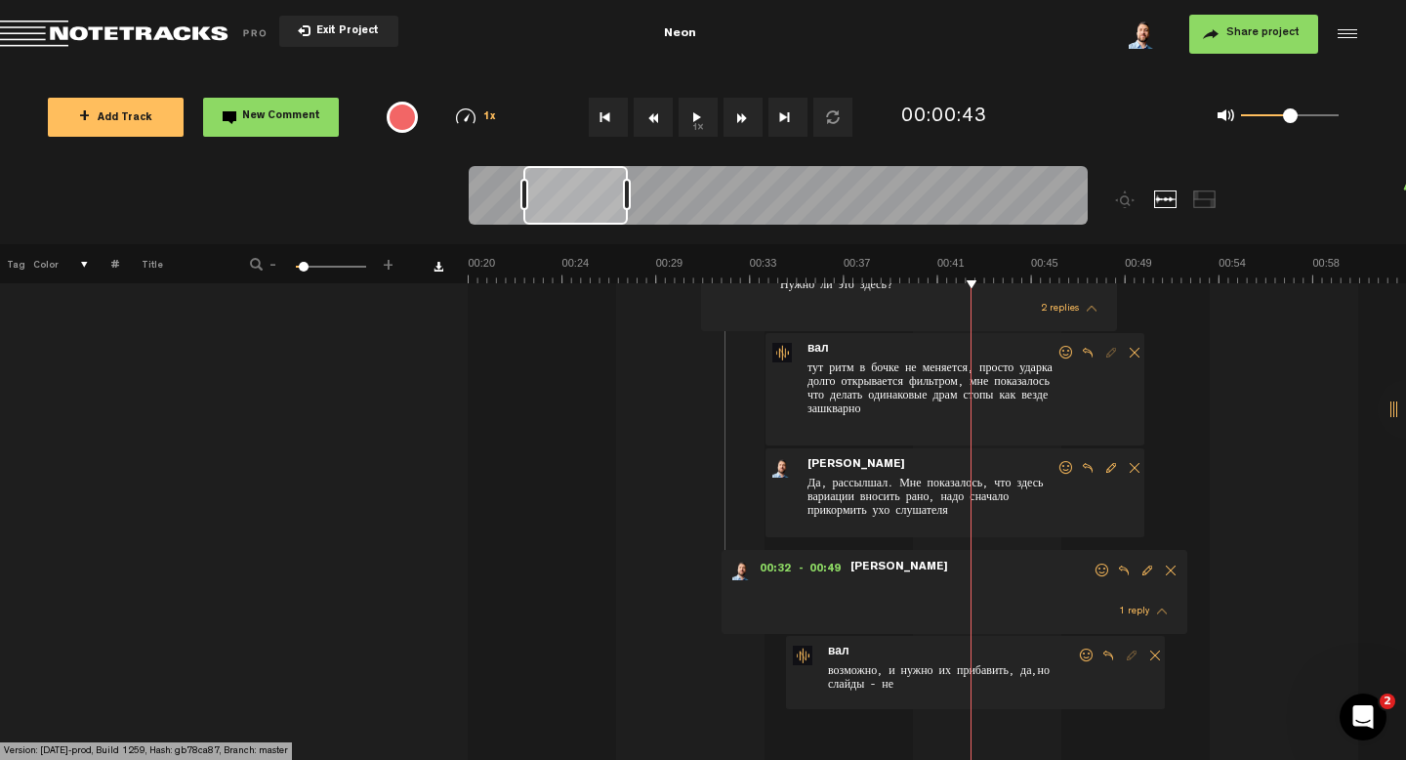
click at [1010, 673] on span "возможно, и нужно их прибавить, да,но слайды - не" at bounding box center [951, 681] width 251 height 40
click at [940, 588] on span at bounding box center [971, 586] width 244 height 21
click at [1077, 649] on span at bounding box center [1087, 655] width 20 height 14
click at [1097, 652] on span "Reply to comment" at bounding box center [1108, 655] width 23 height 14
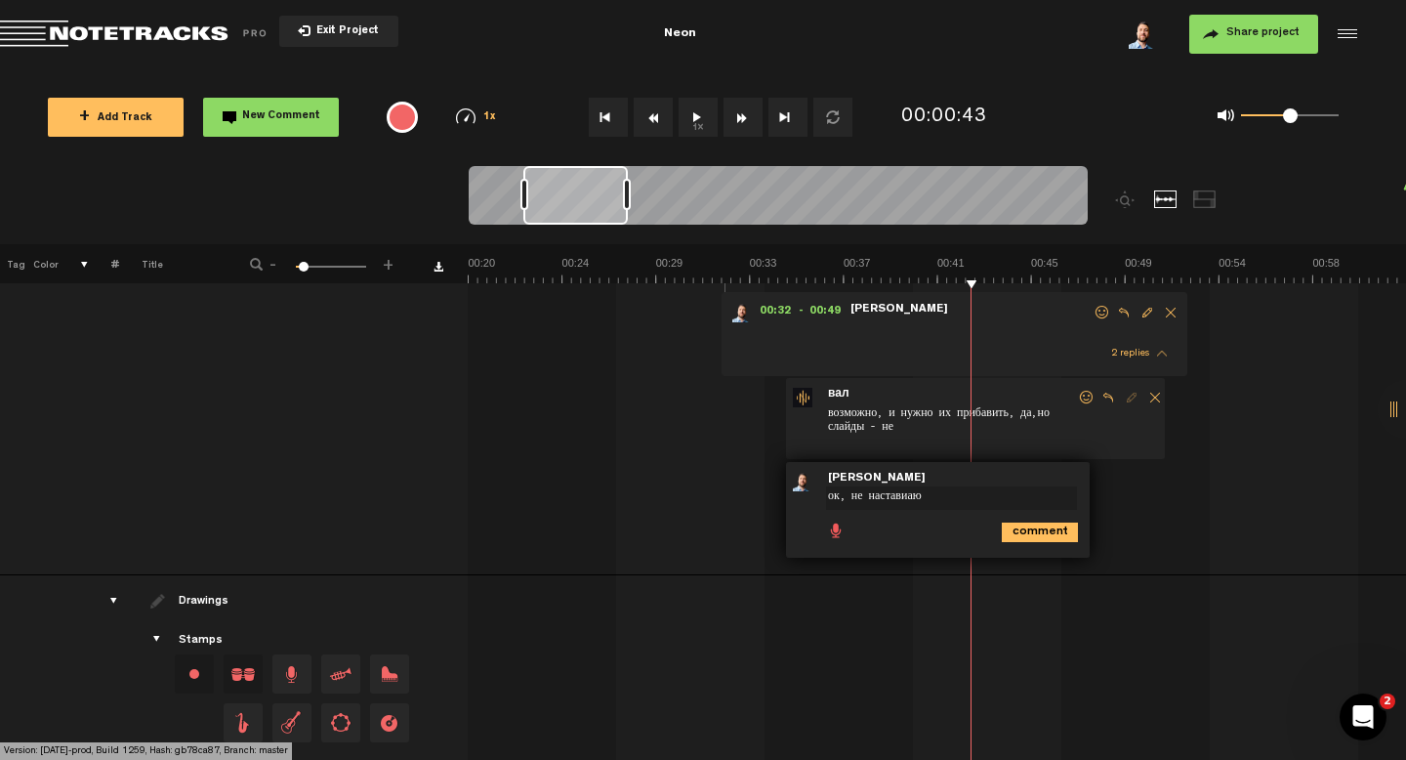
drag, startPoint x: 923, startPoint y: 500, endPoint x: 856, endPoint y: 487, distance: 67.6
click at [853, 494] on textarea "ок, не наставиаю" at bounding box center [951, 497] width 251 height 23
type textarea "ок, не настаиваю"
click at [1042, 531] on icon "comment" at bounding box center [1040, 532] width 76 height 20
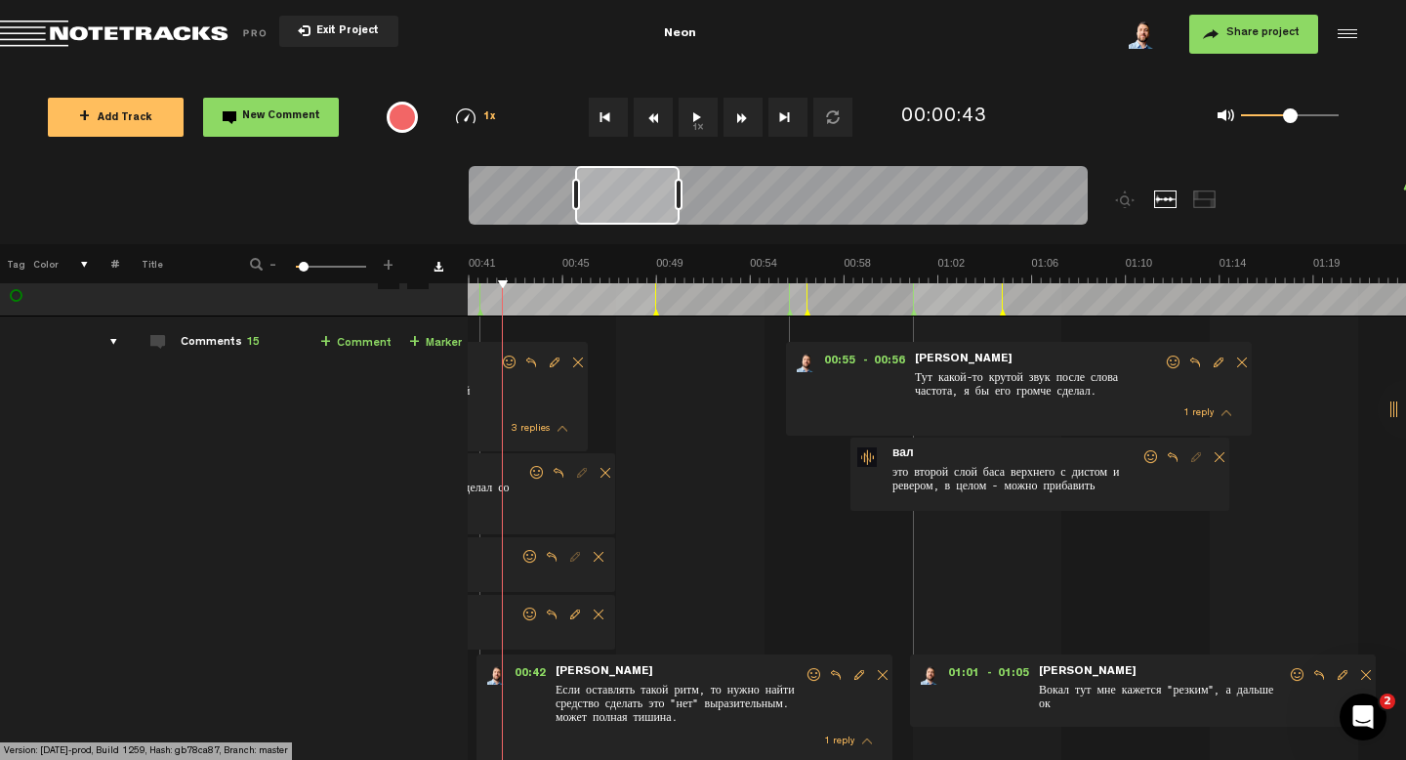
scroll to position [0, 937]
click at [1162, 455] on span "Reply to comment" at bounding box center [1172, 457] width 23 height 14
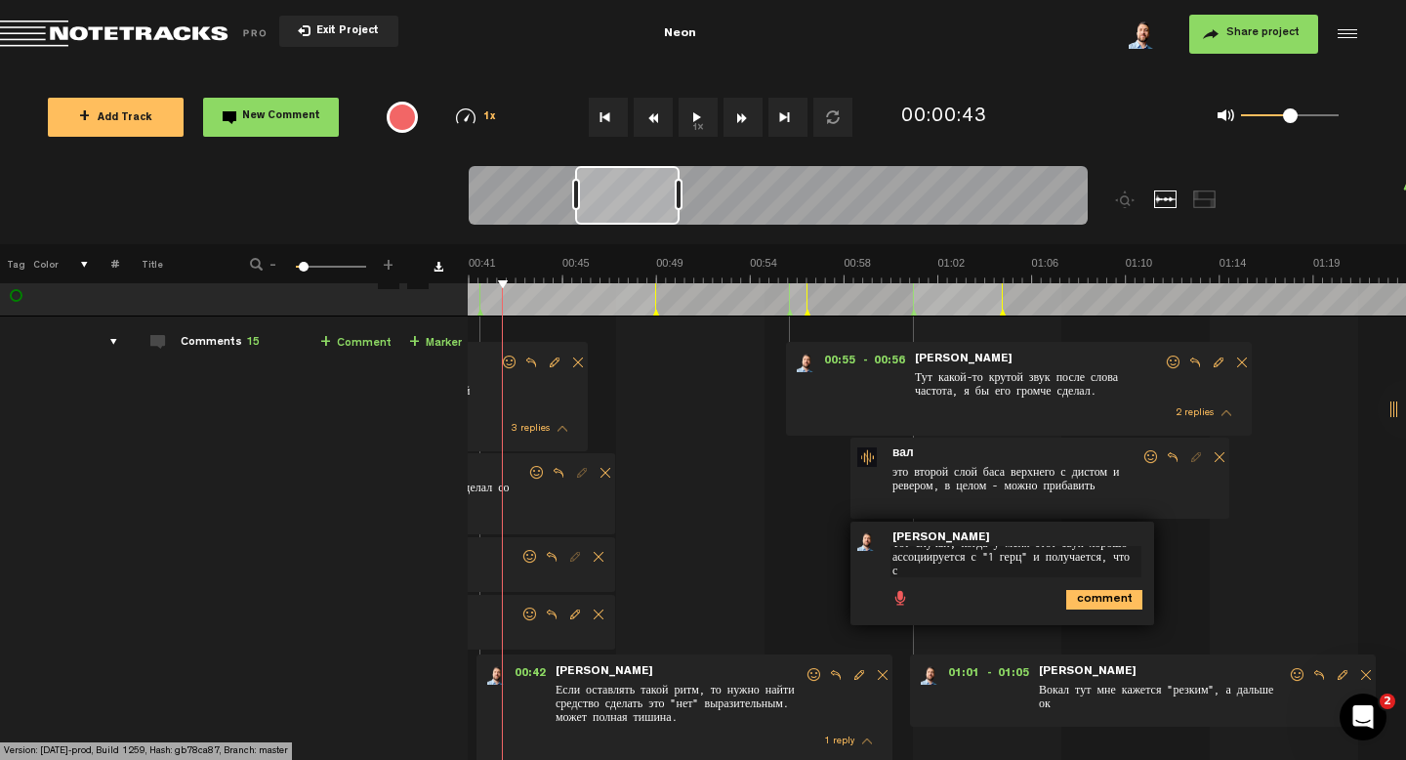
scroll to position [0, 0]
type textarea "Тот случай, когда у меня этот звук хорошо ассоциируется с "1 герц" и получается…"
drag, startPoint x: 1015, startPoint y: 565, endPoint x: 1067, endPoint y: 596, distance: 60.8
click at [1067, 596] on div "- • [PERSON_NAME]: "Тот случай, когда у меня этот звук хорошо ассоциируется с "…" at bounding box center [1003, 580] width 304 height 119
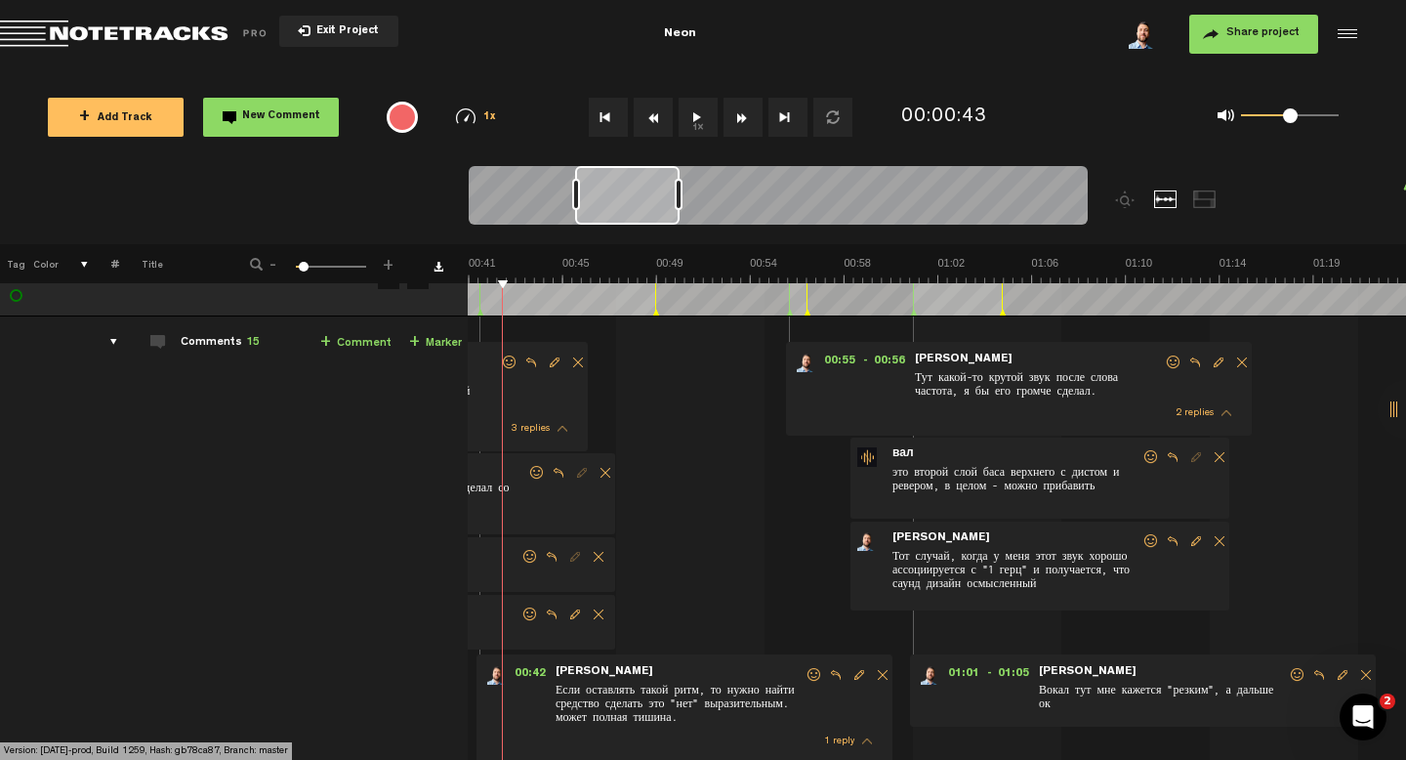
click at [1185, 535] on span "Edit comment" at bounding box center [1196, 541] width 23 height 14
drag, startPoint x: 1055, startPoint y: 584, endPoint x: 1018, endPoint y: 566, distance: 41.1
click at [1018, 566] on textarea "Тот случай, когда у меня этот звук хорошо ассоциируется с "1 герц" и получается…" at bounding box center [1016, 569] width 251 height 47
type textarea "Тот случай, когда у меня этот звук хорошо ассоциируется с "1 герц""
click at [1089, 606] on icon "comment" at bounding box center [1104, 600] width 76 height 20
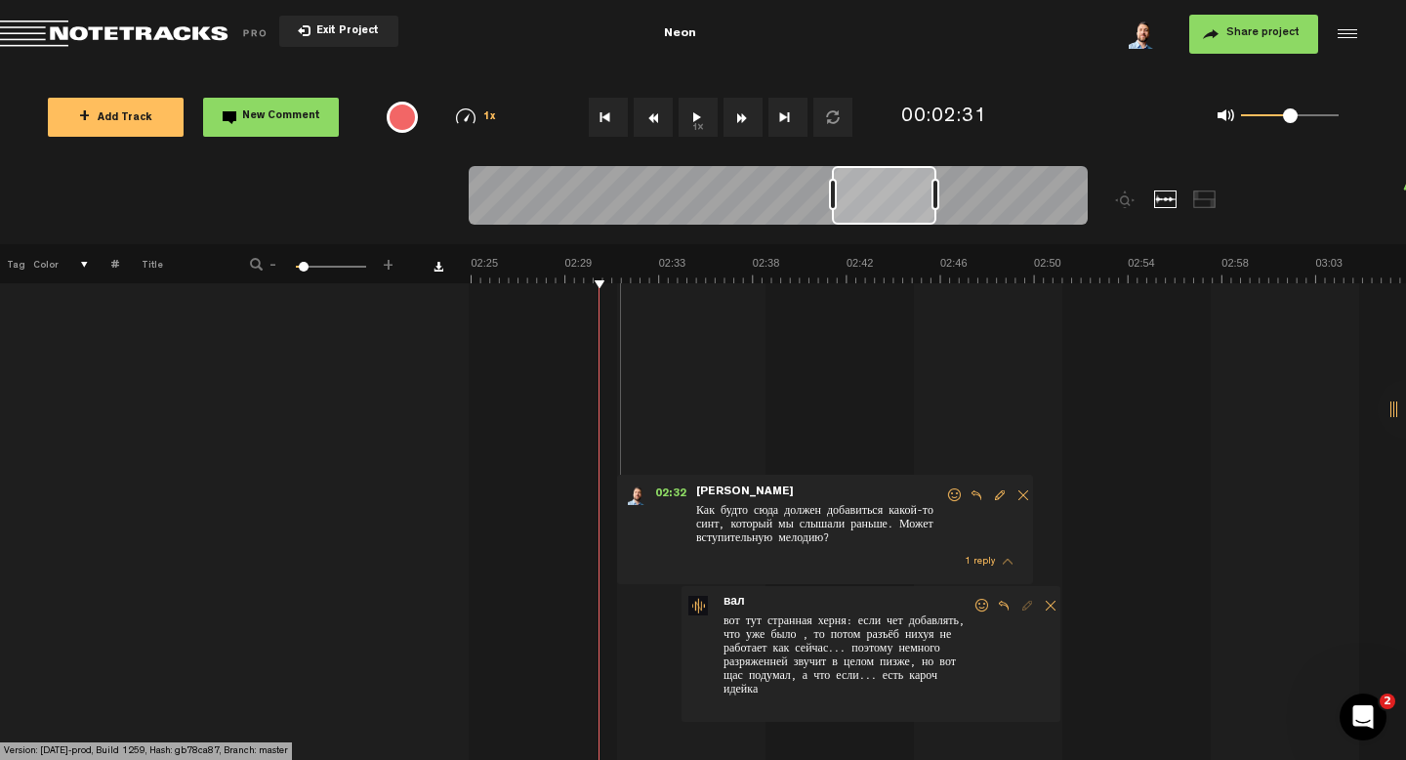
scroll to position [492, 0]
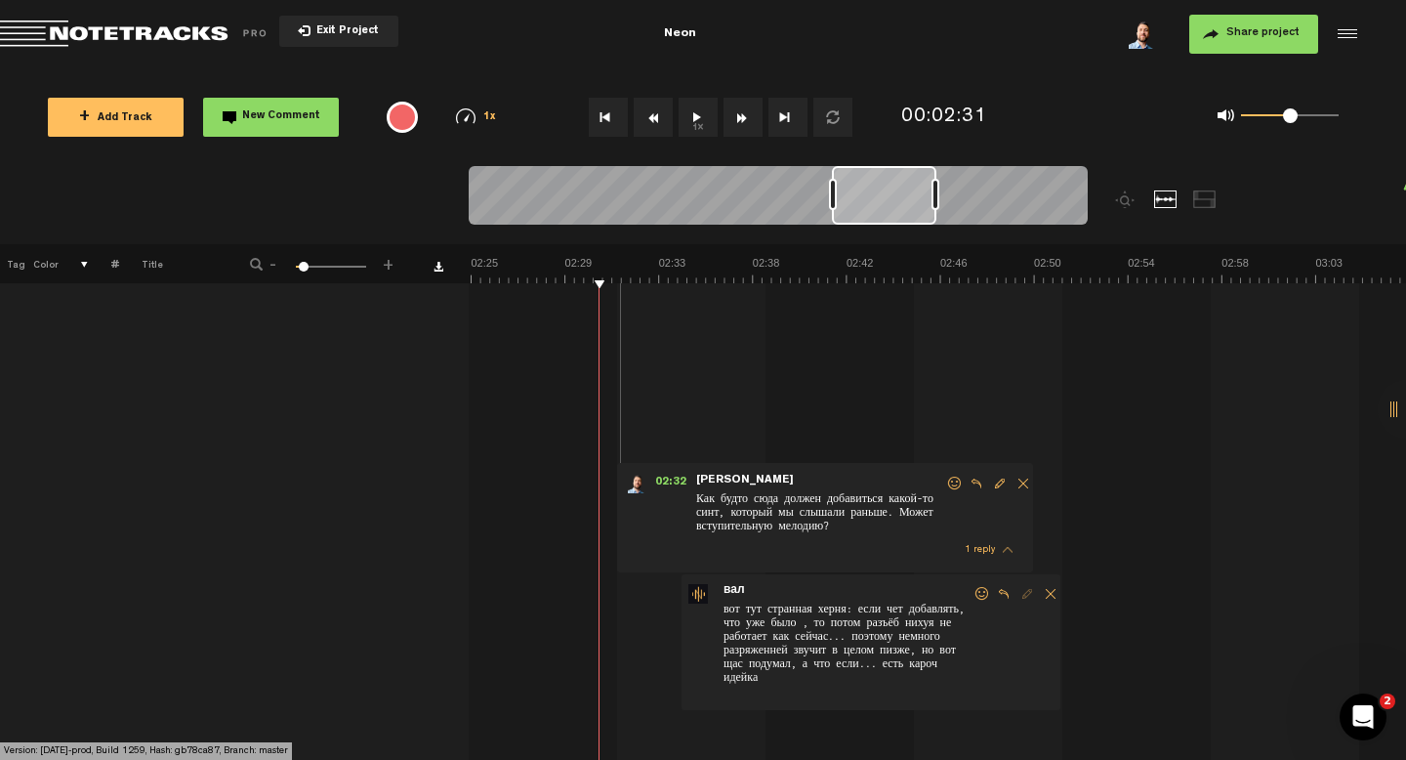
click at [1006, 592] on span "Reply to comment" at bounding box center [1003, 594] width 23 height 14
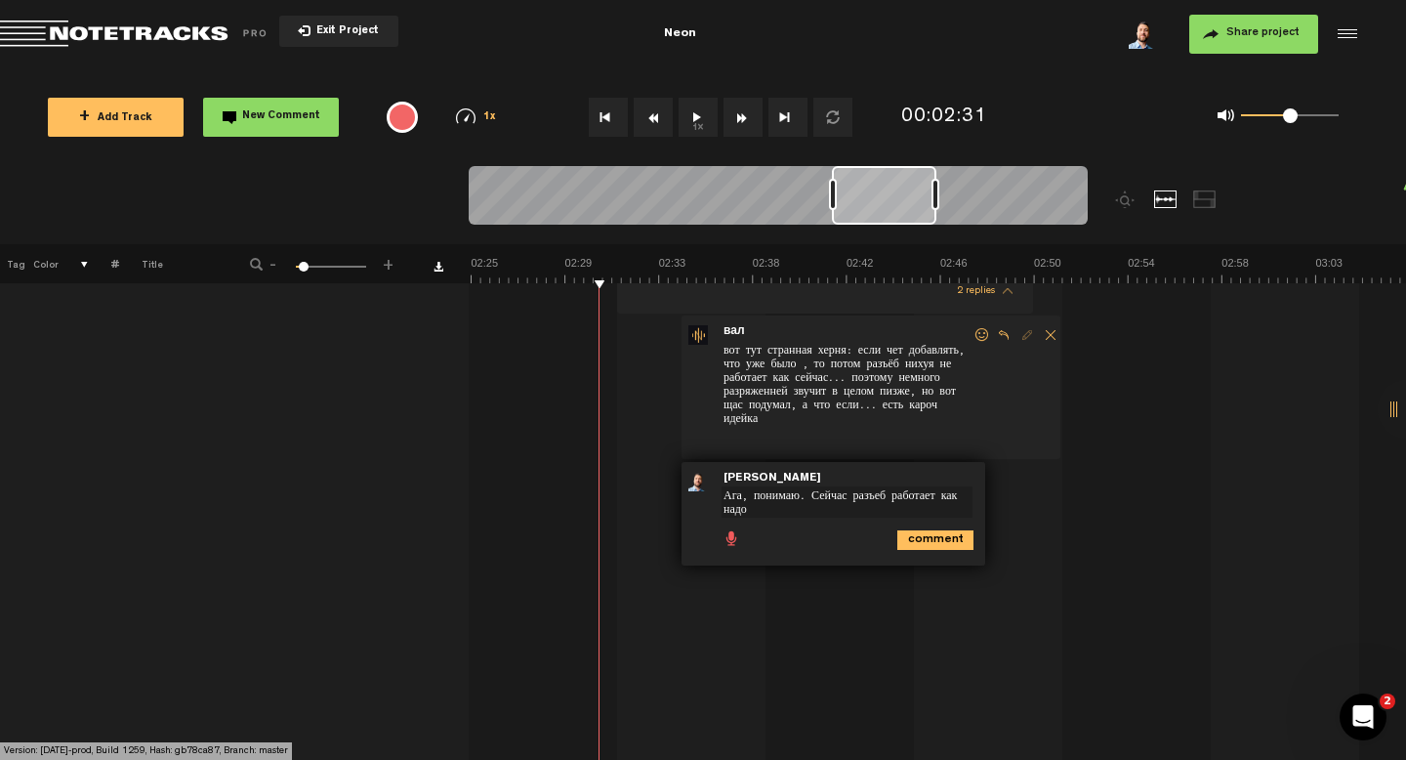
type textarea "Ага, понимаю. Сейчас разъеб работает как надо"
click at [937, 538] on icon "comment" at bounding box center [935, 540] width 76 height 20
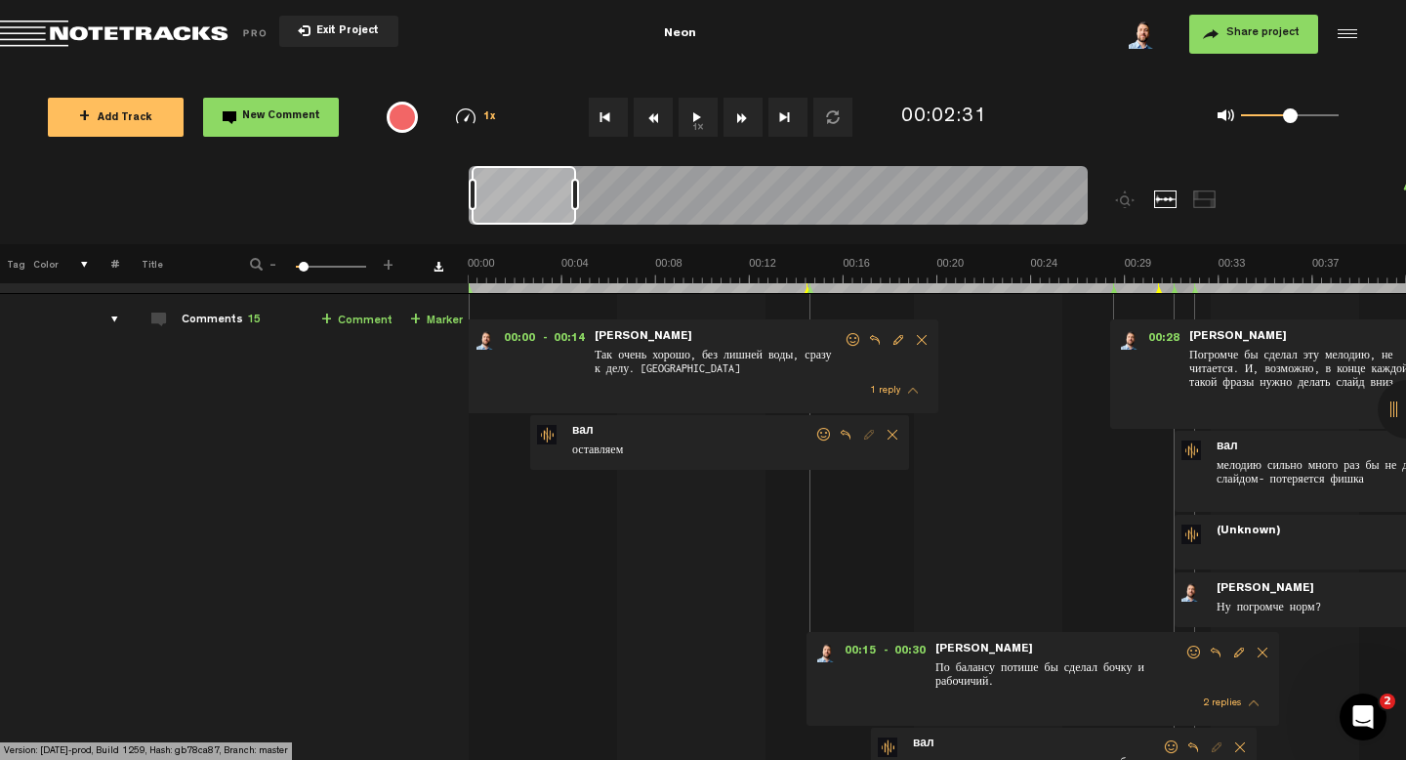
scroll to position [0, 0]
